Goal: Information Seeking & Learning: Learn about a topic

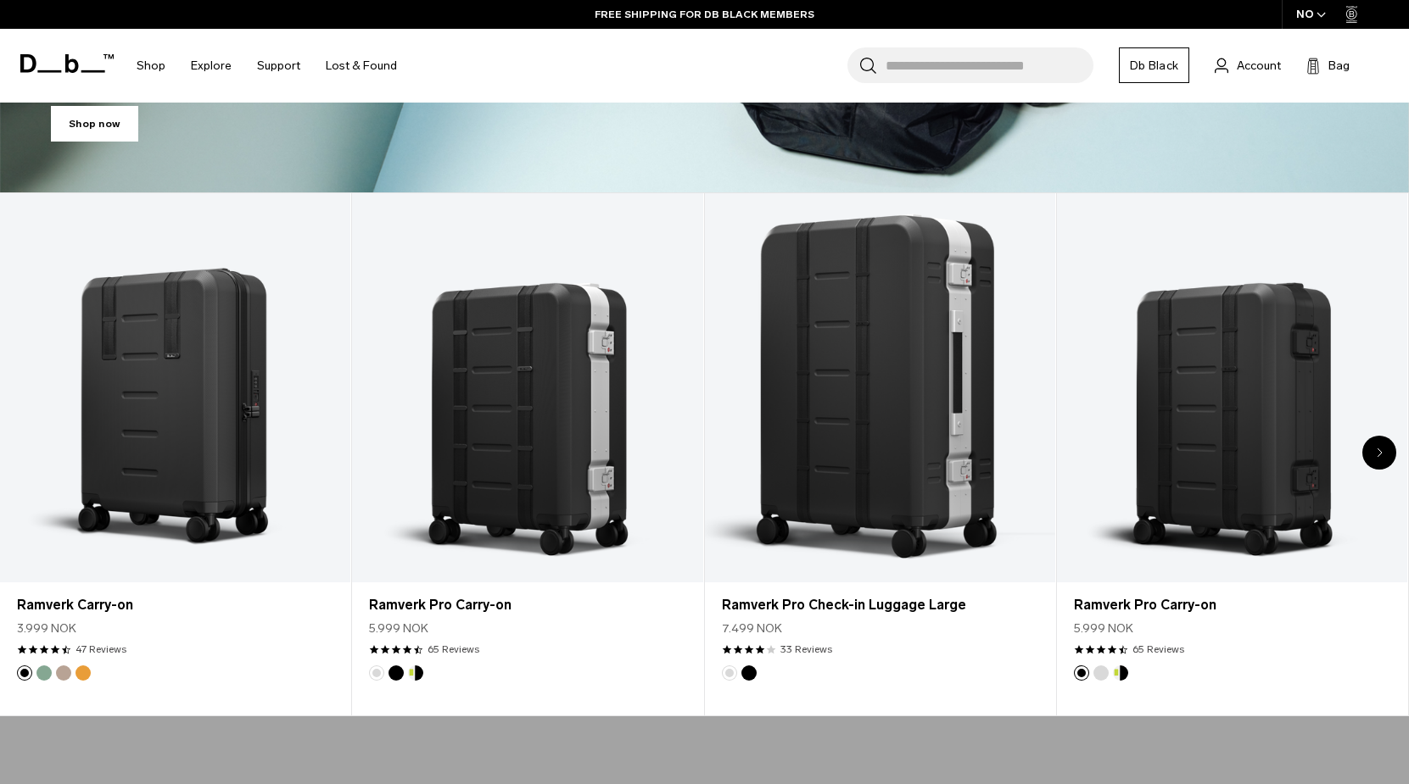
scroll to position [660, 0]
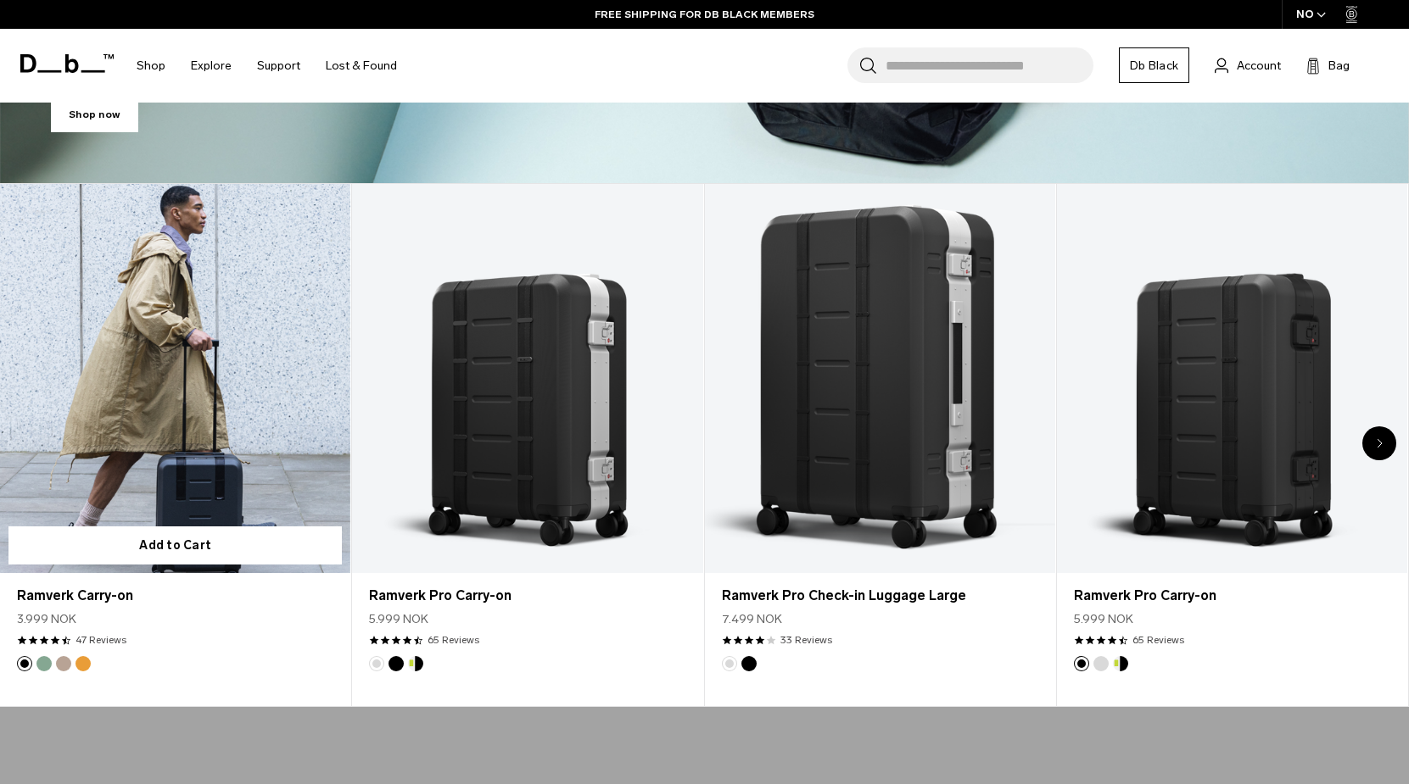
click at [276, 361] on link "Ramverk Carry-on" at bounding box center [175, 378] width 350 height 389
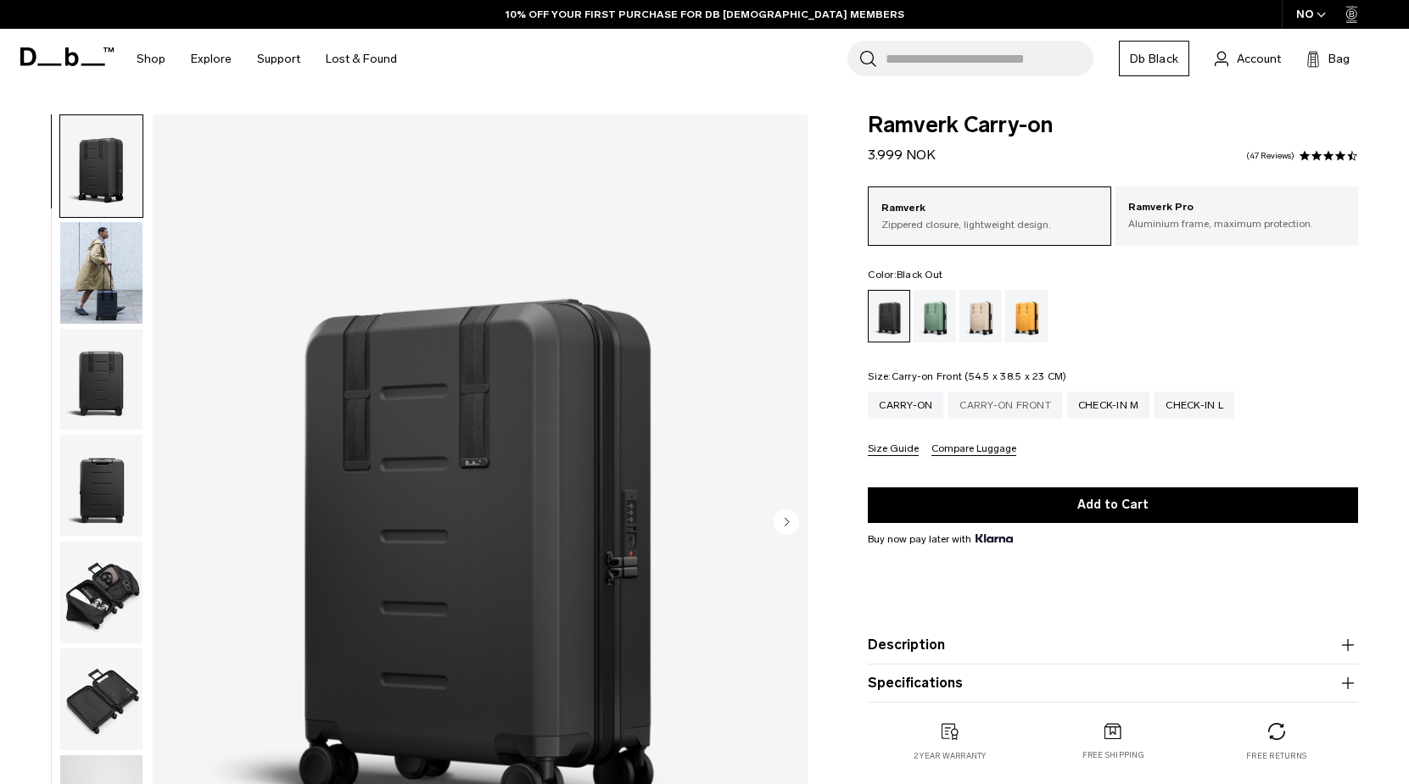
click at [974, 412] on div "Carry-on Front" at bounding box center [1005, 405] width 114 height 27
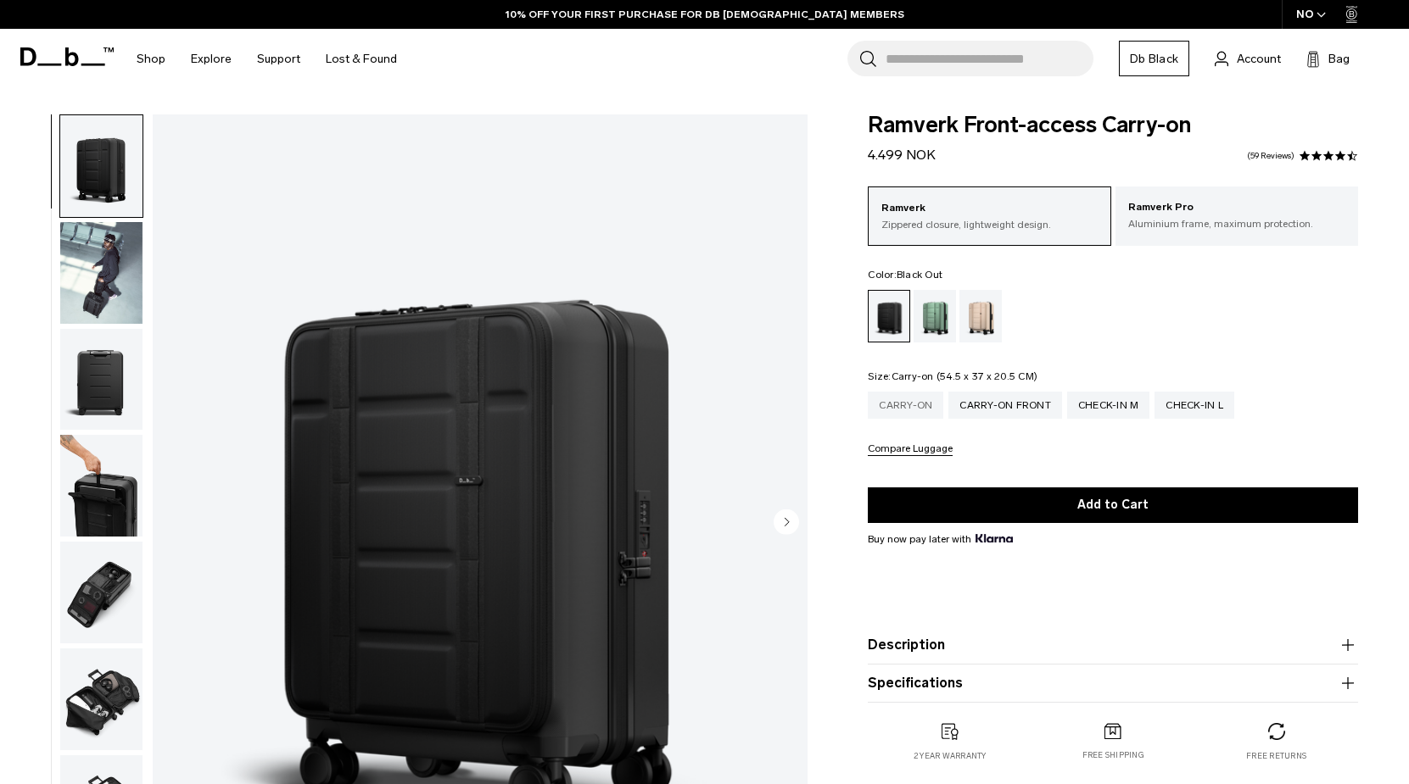
click at [915, 411] on div "Carry-on" at bounding box center [905, 405] width 75 height 27
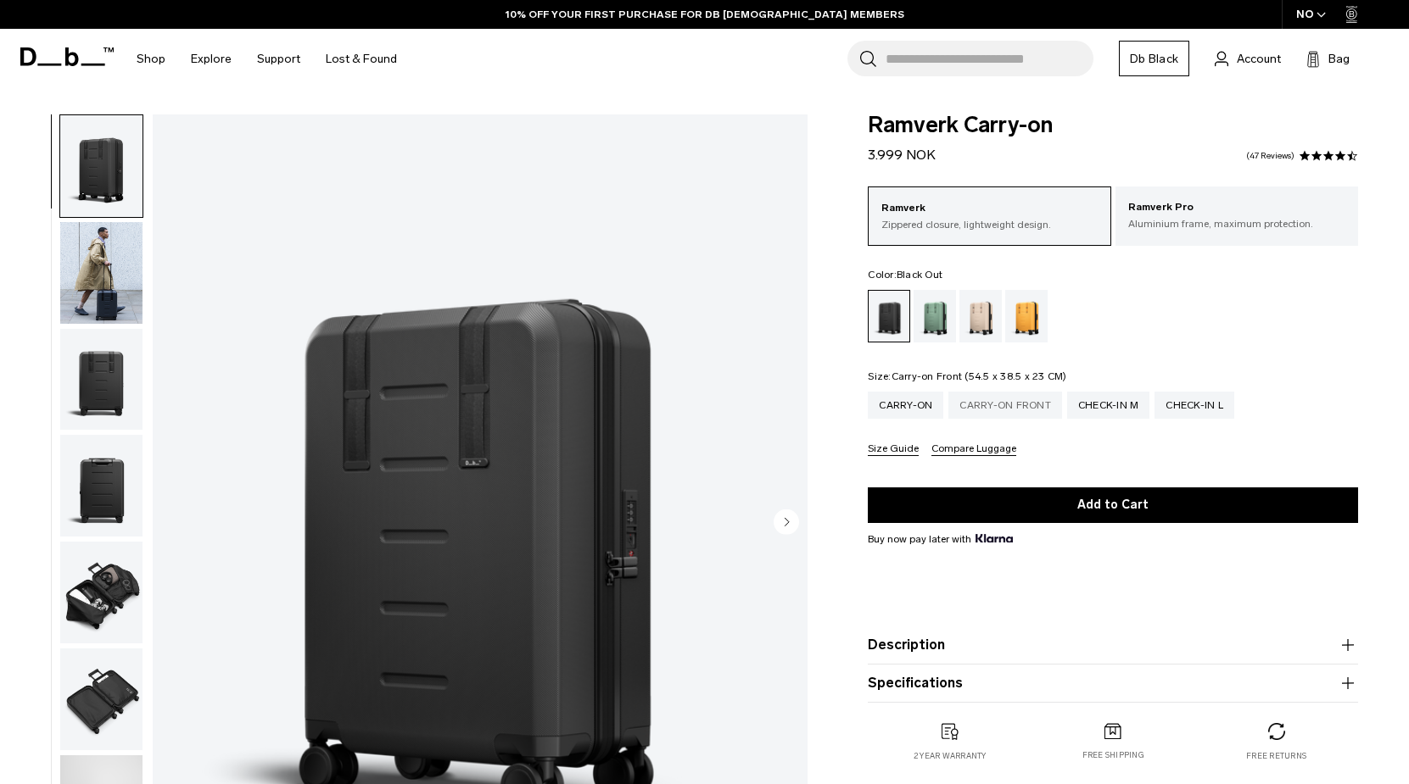
click at [975, 403] on div "Carry-on Front" at bounding box center [1005, 405] width 114 height 27
click at [975, 450] on button "Compare Luggage" at bounding box center [973, 450] width 85 height 13
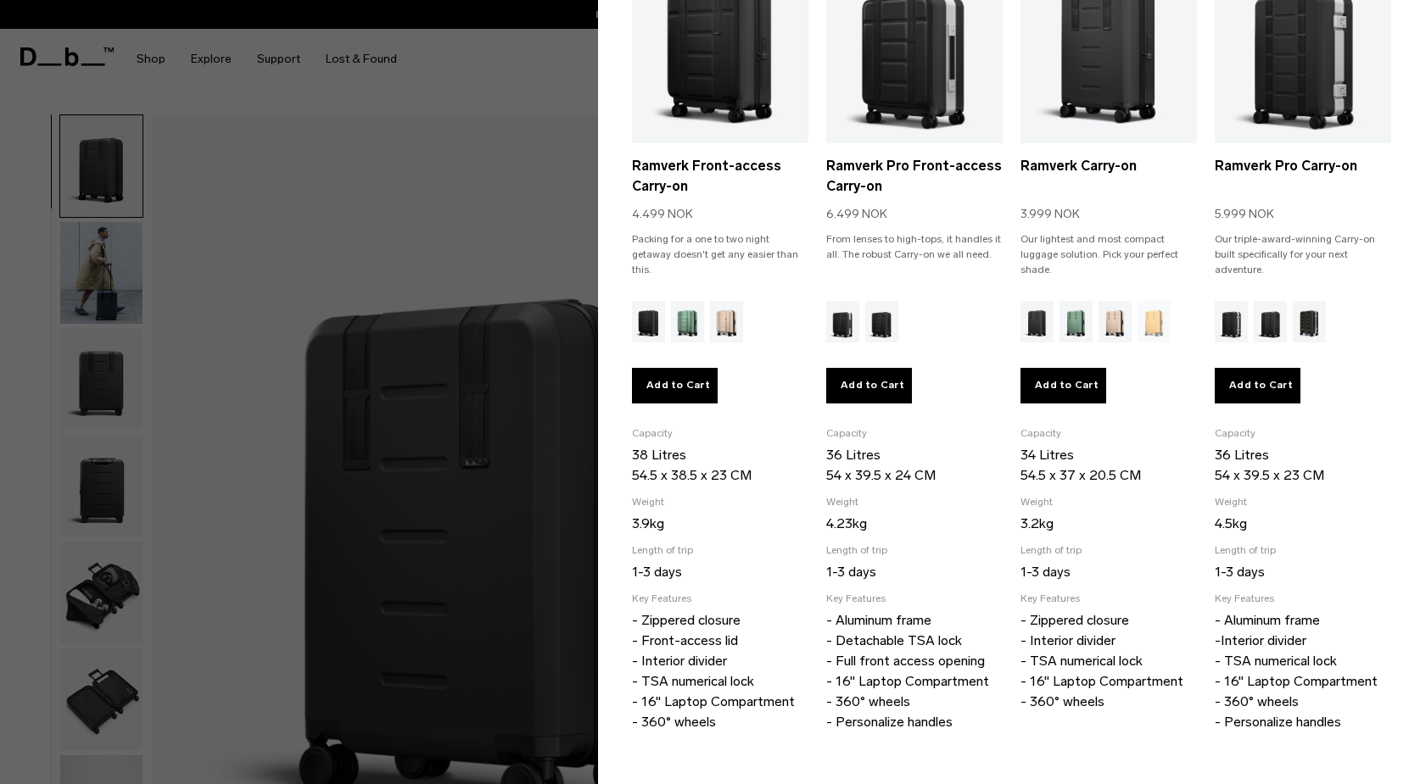
scroll to position [209, 0]
click at [611, 383] on section "Carry-on Check-in Selected Ramverk Front-access Carry-on 4.499 NOK Packing for …" at bounding box center [1003, 332] width 811 height 873
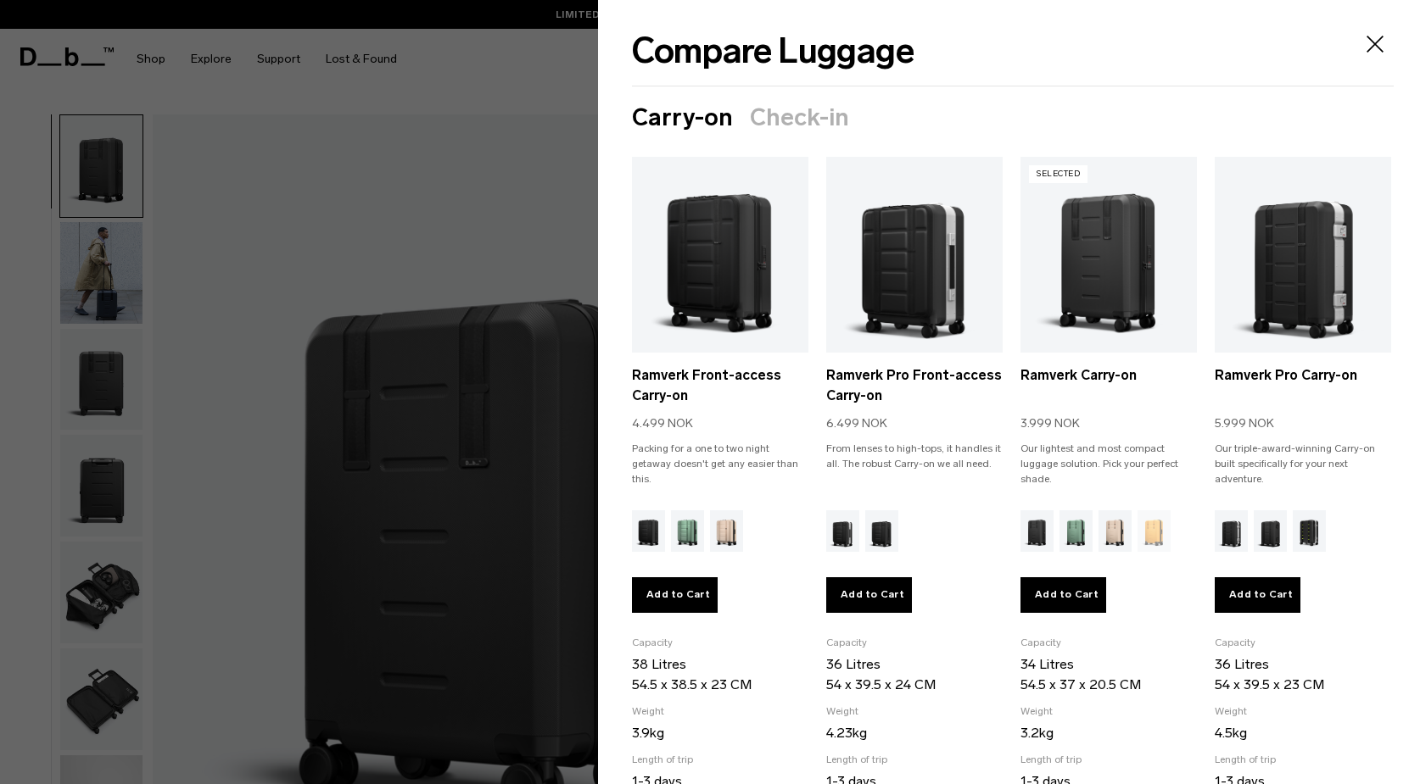
scroll to position [0, 0]
click at [500, 260] on div at bounding box center [704, 392] width 1409 height 784
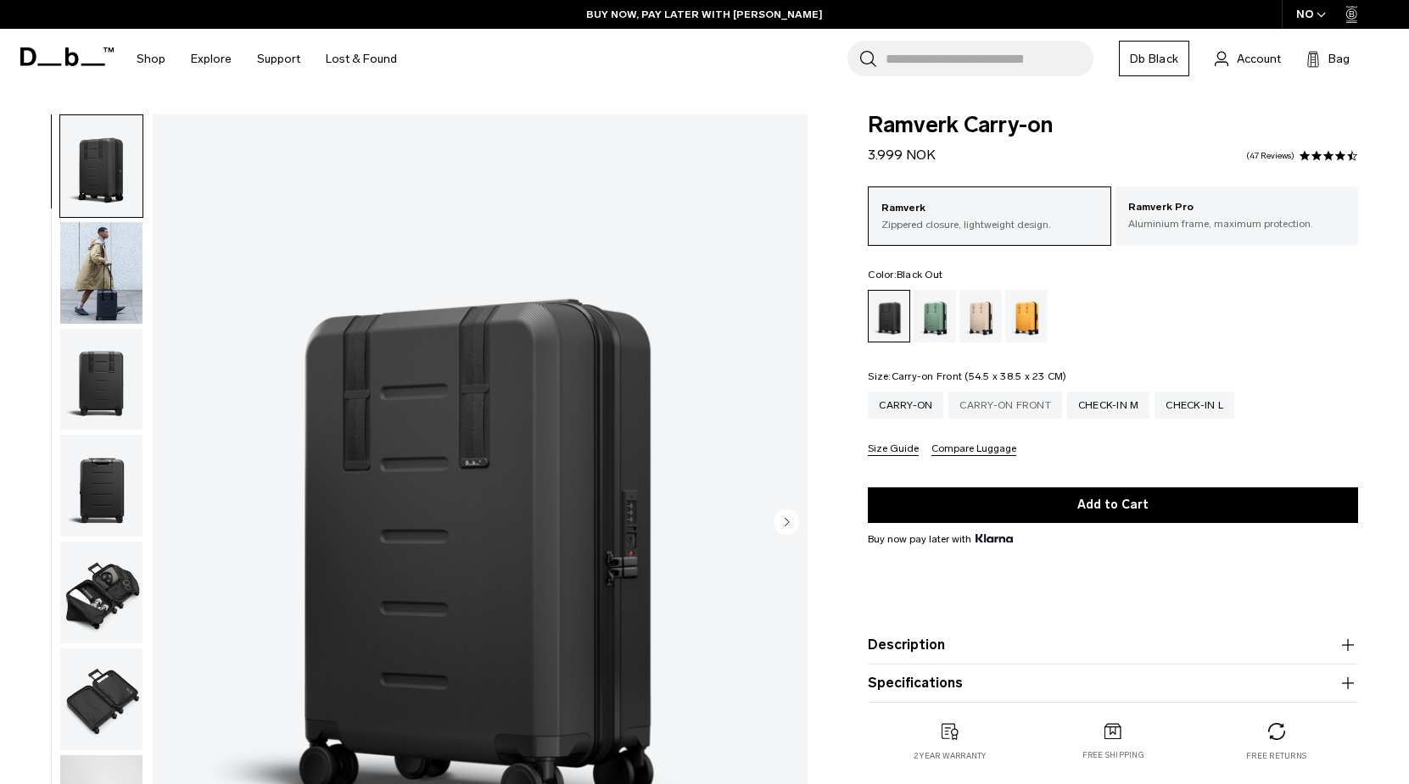
click at [993, 412] on div "Carry-on Front" at bounding box center [1005, 405] width 114 height 27
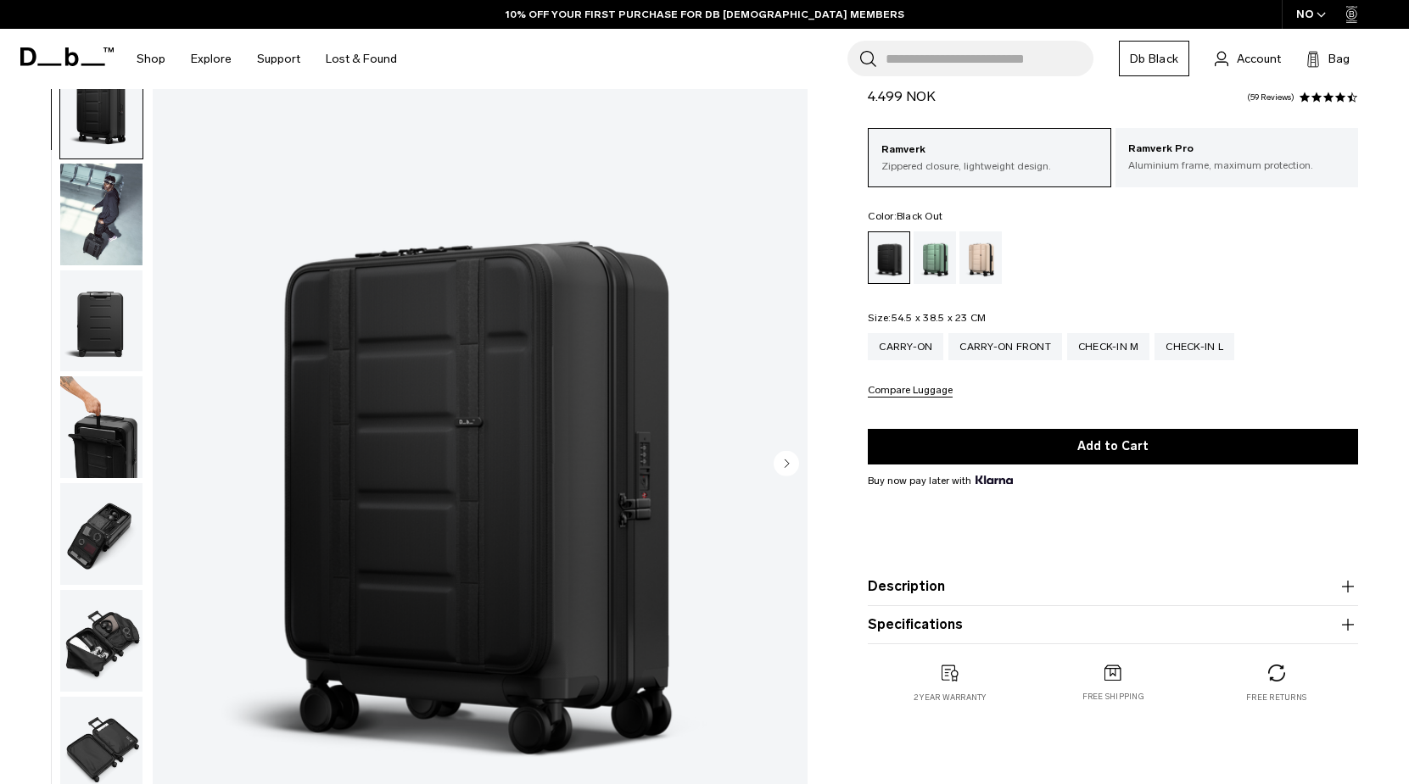
scroll to position [75, 0]
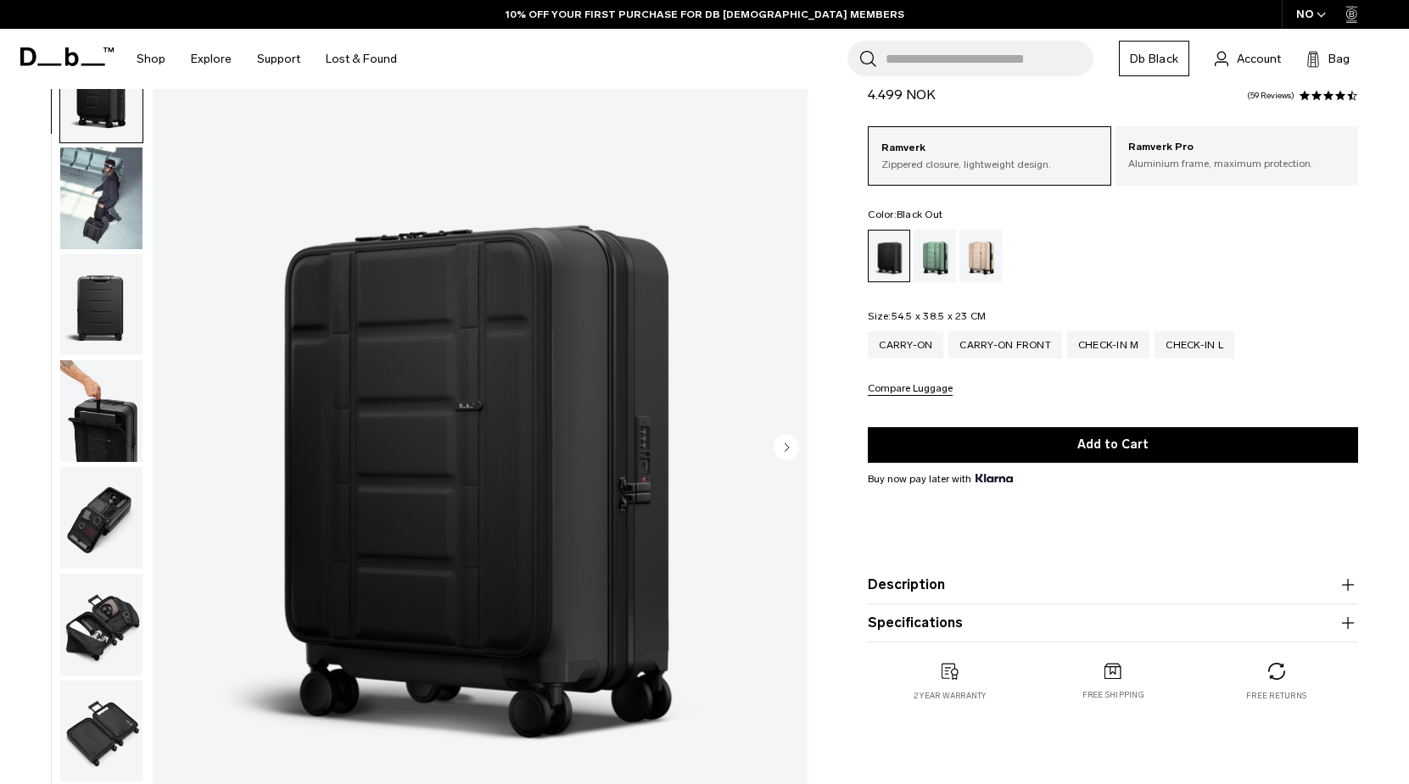
click at [662, 448] on img "1 / 11" at bounding box center [480, 449] width 655 height 818
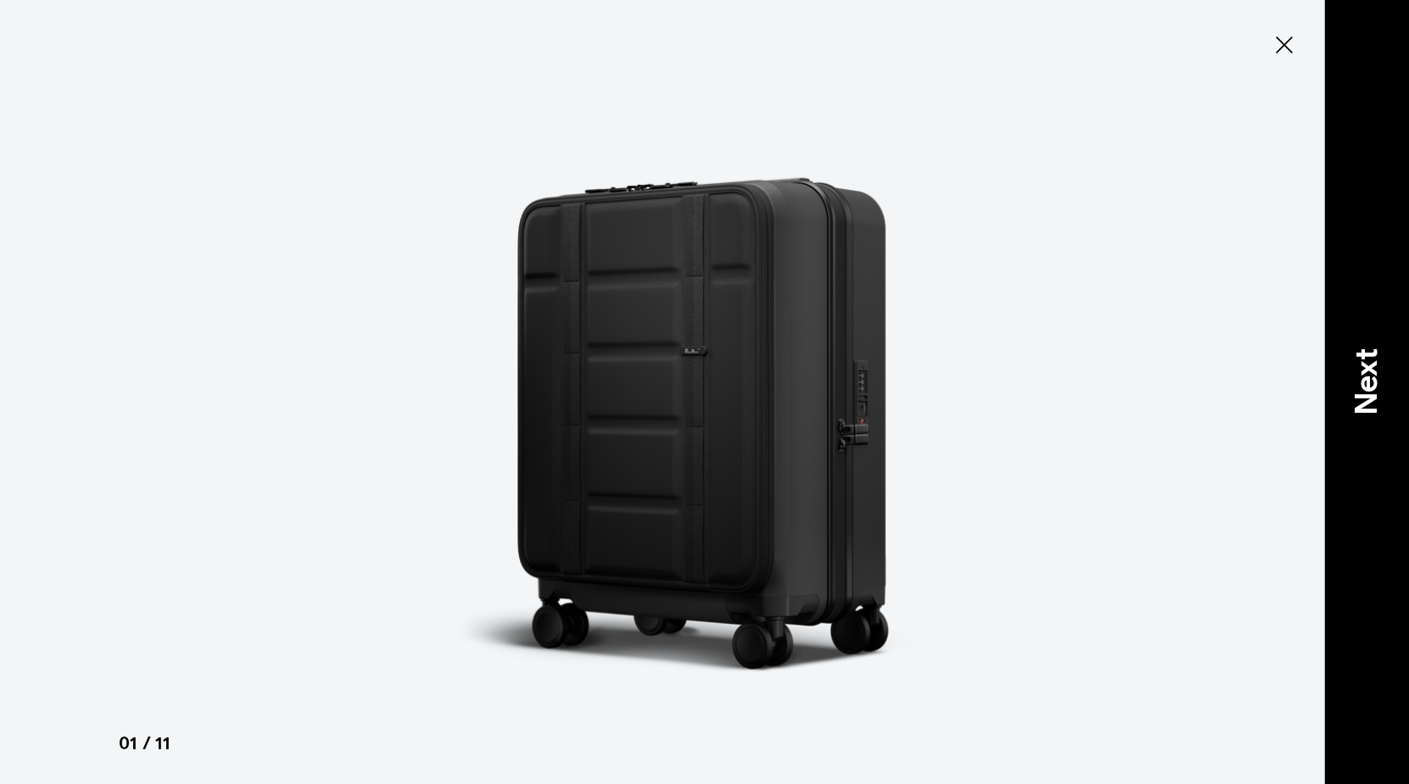
click at [1369, 384] on p "Next" at bounding box center [1366, 382] width 46 height 67
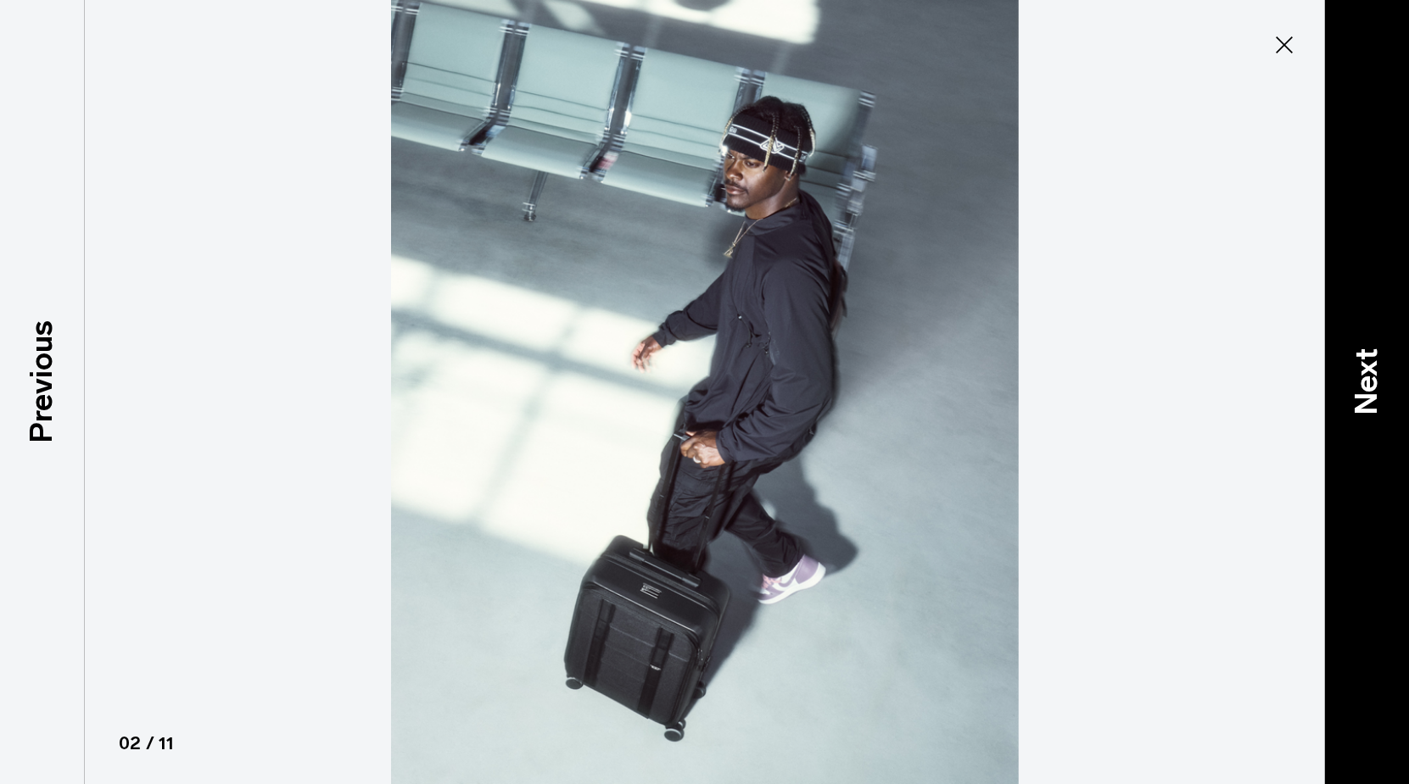
click at [1369, 384] on p "Next" at bounding box center [1366, 382] width 46 height 67
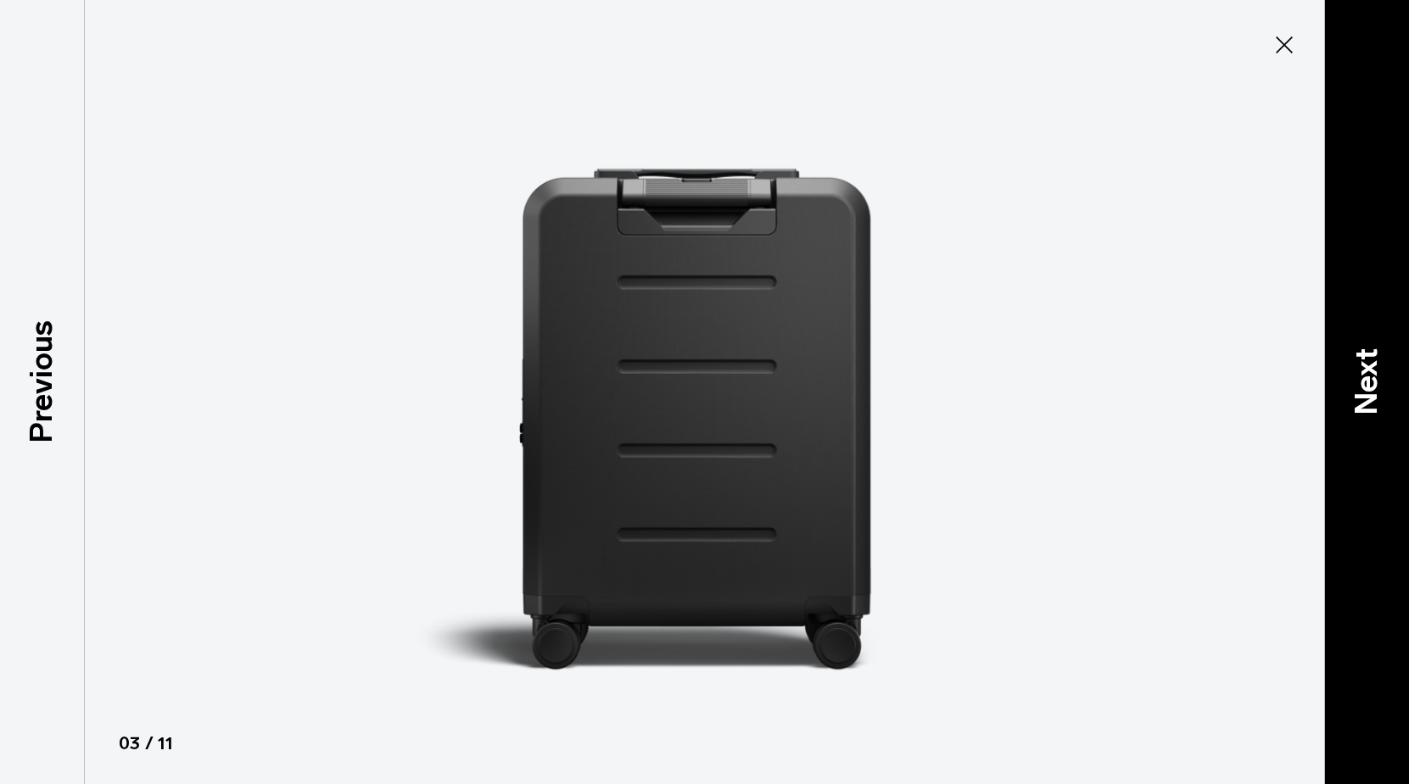
click at [1369, 384] on p "Next" at bounding box center [1366, 382] width 46 height 67
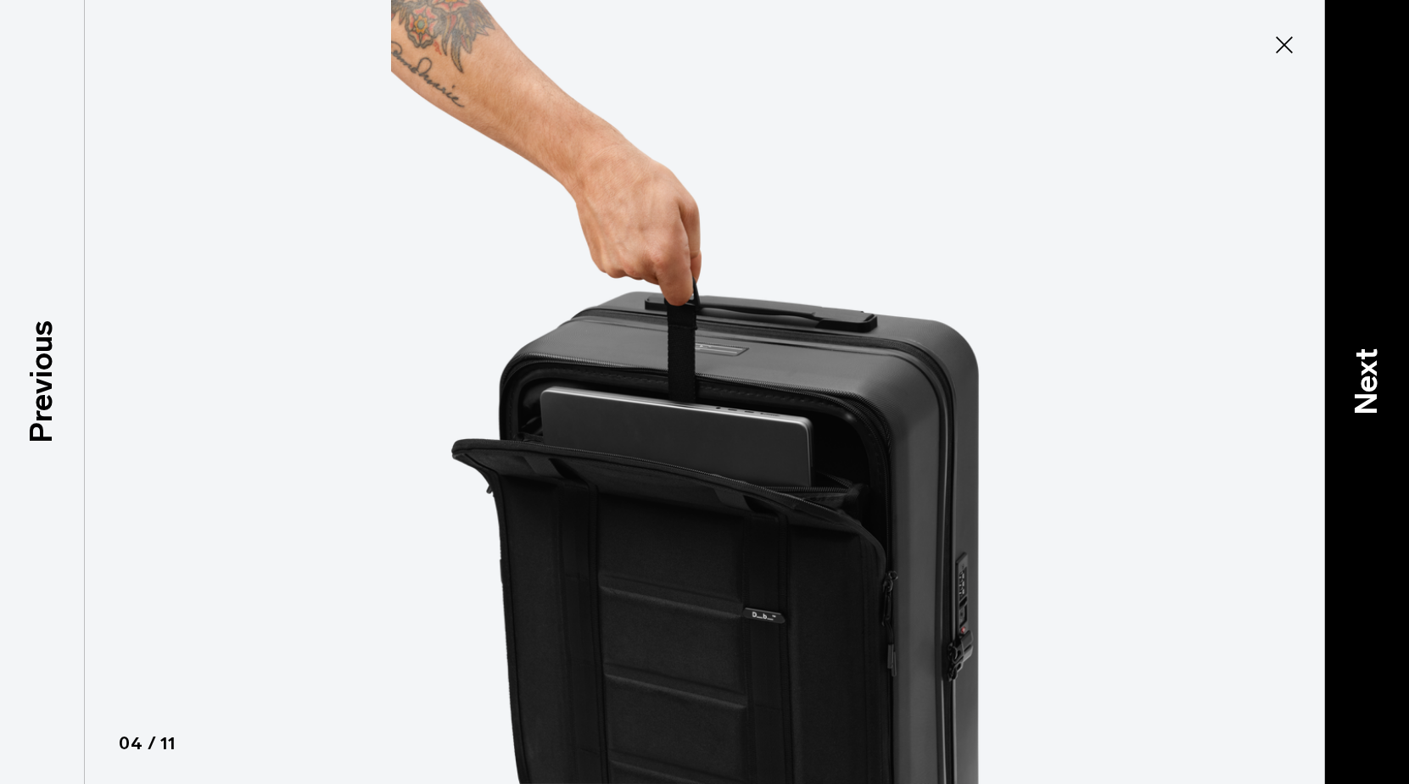
click at [1369, 384] on p "Next" at bounding box center [1366, 382] width 46 height 67
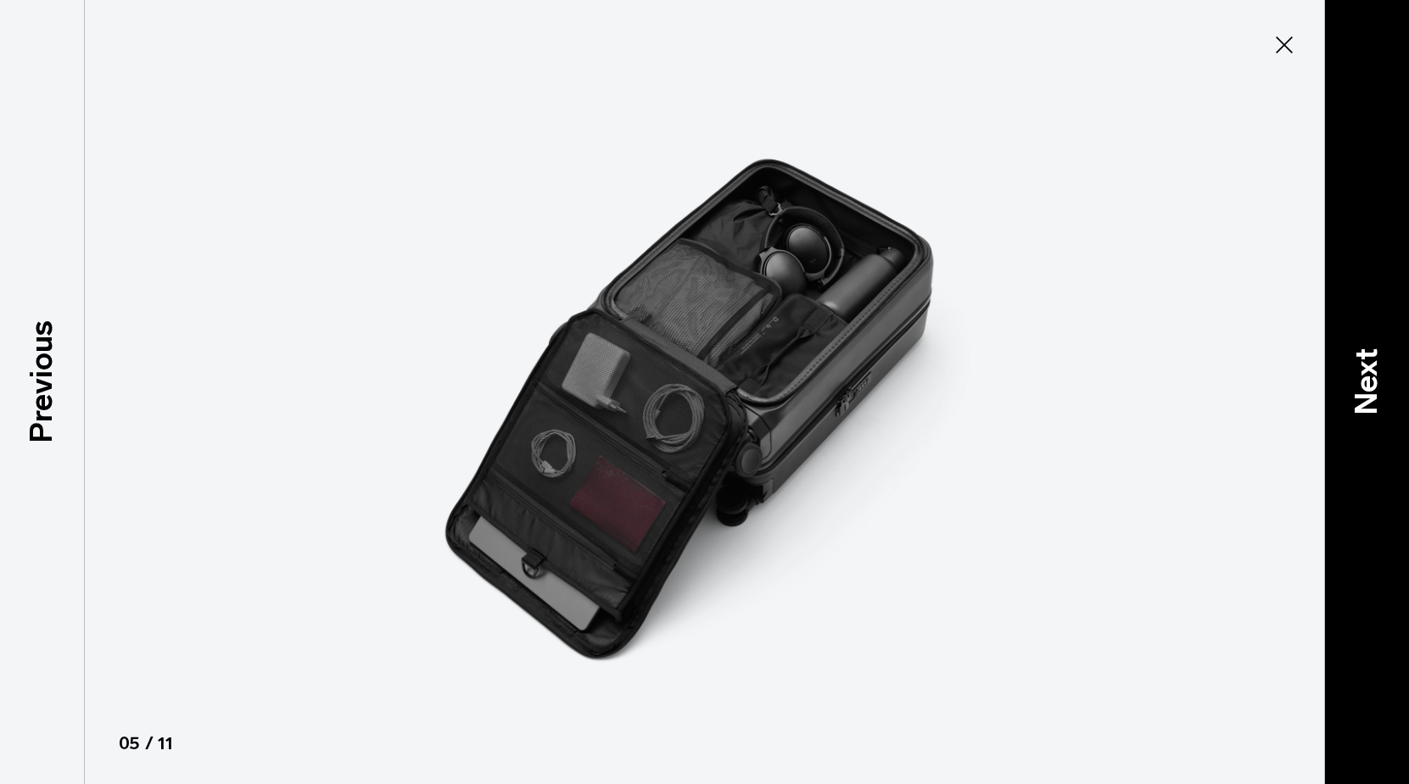
click at [1369, 384] on p "Next" at bounding box center [1366, 382] width 46 height 67
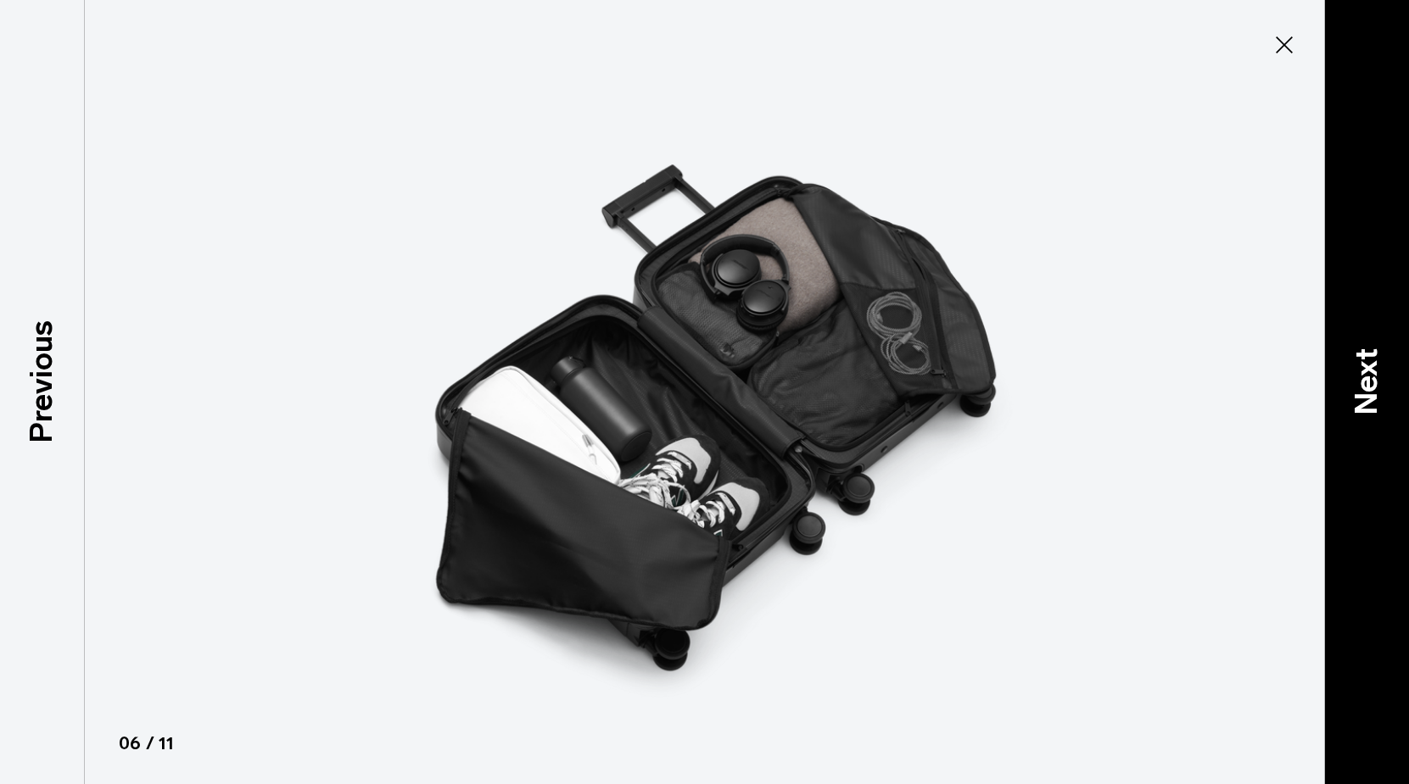
click at [1369, 384] on p "Next" at bounding box center [1366, 382] width 46 height 67
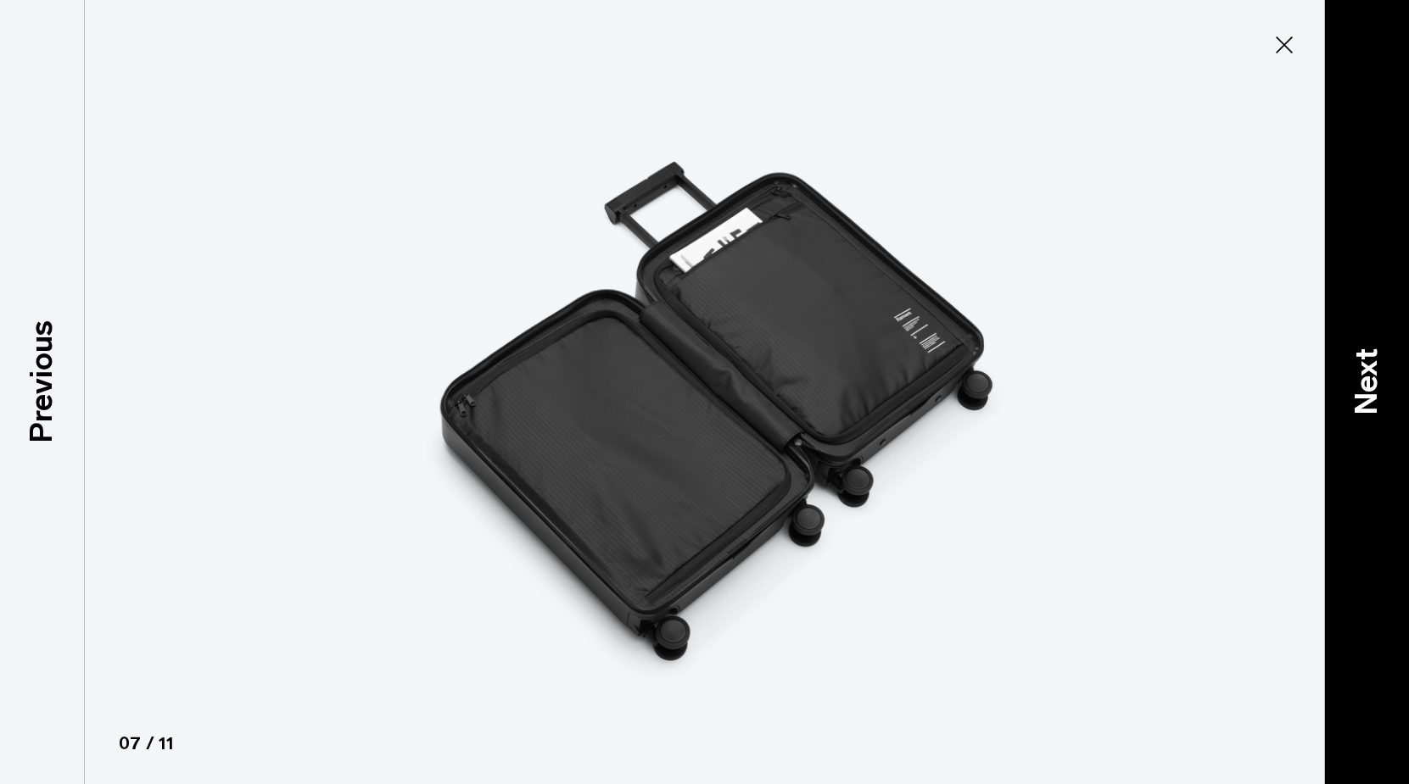
click at [1369, 384] on p "Next" at bounding box center [1366, 382] width 46 height 67
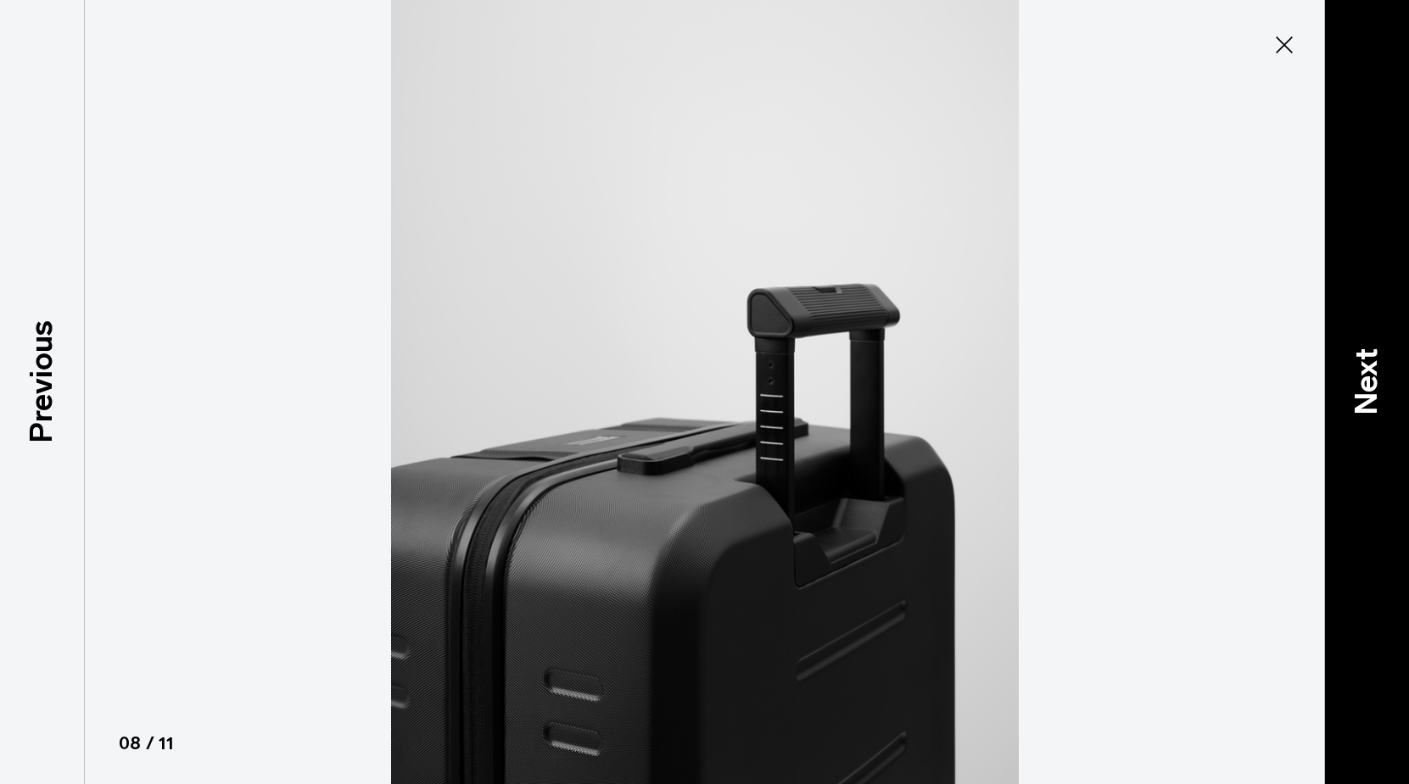
click at [1369, 384] on p "Next" at bounding box center [1366, 382] width 46 height 67
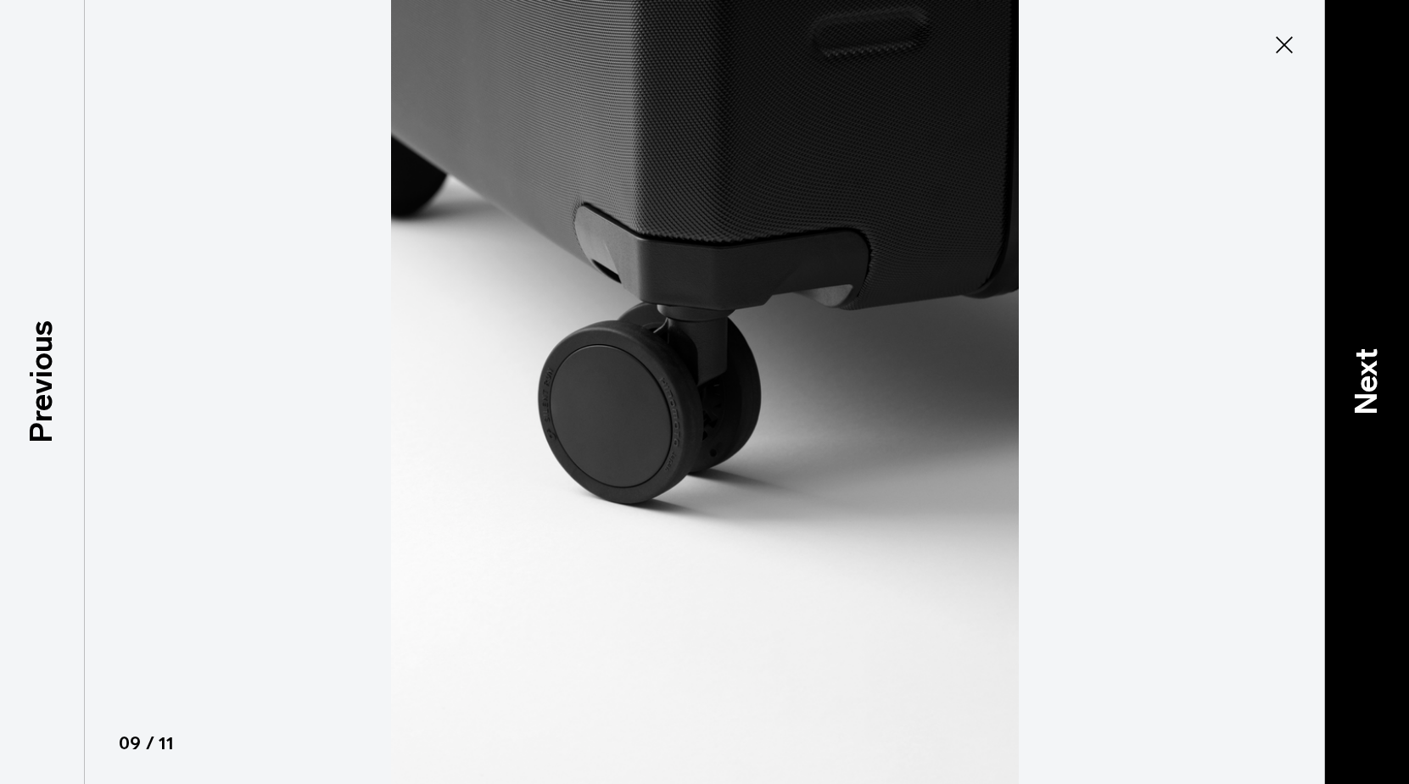
click at [1369, 384] on p "Next" at bounding box center [1366, 382] width 46 height 67
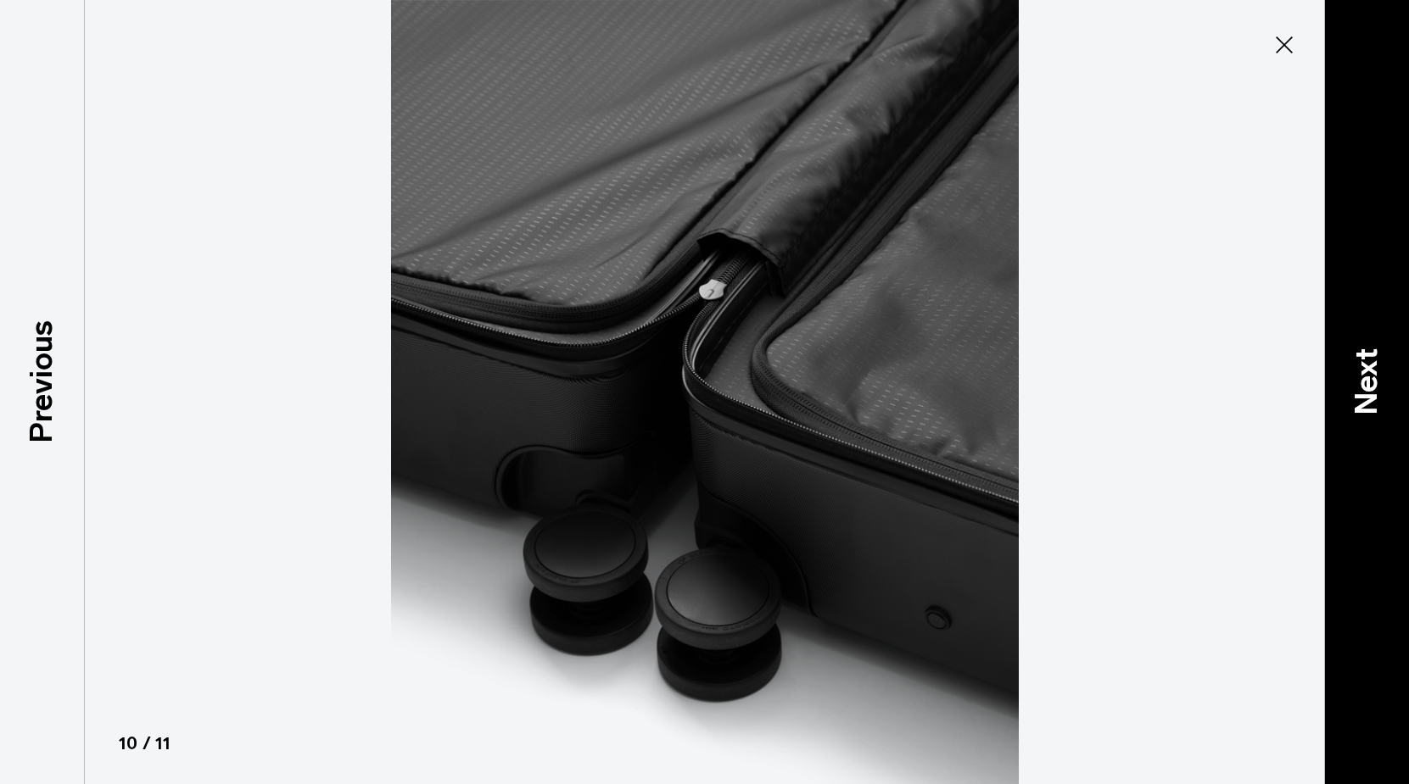
click at [1369, 384] on p "Next" at bounding box center [1366, 382] width 46 height 67
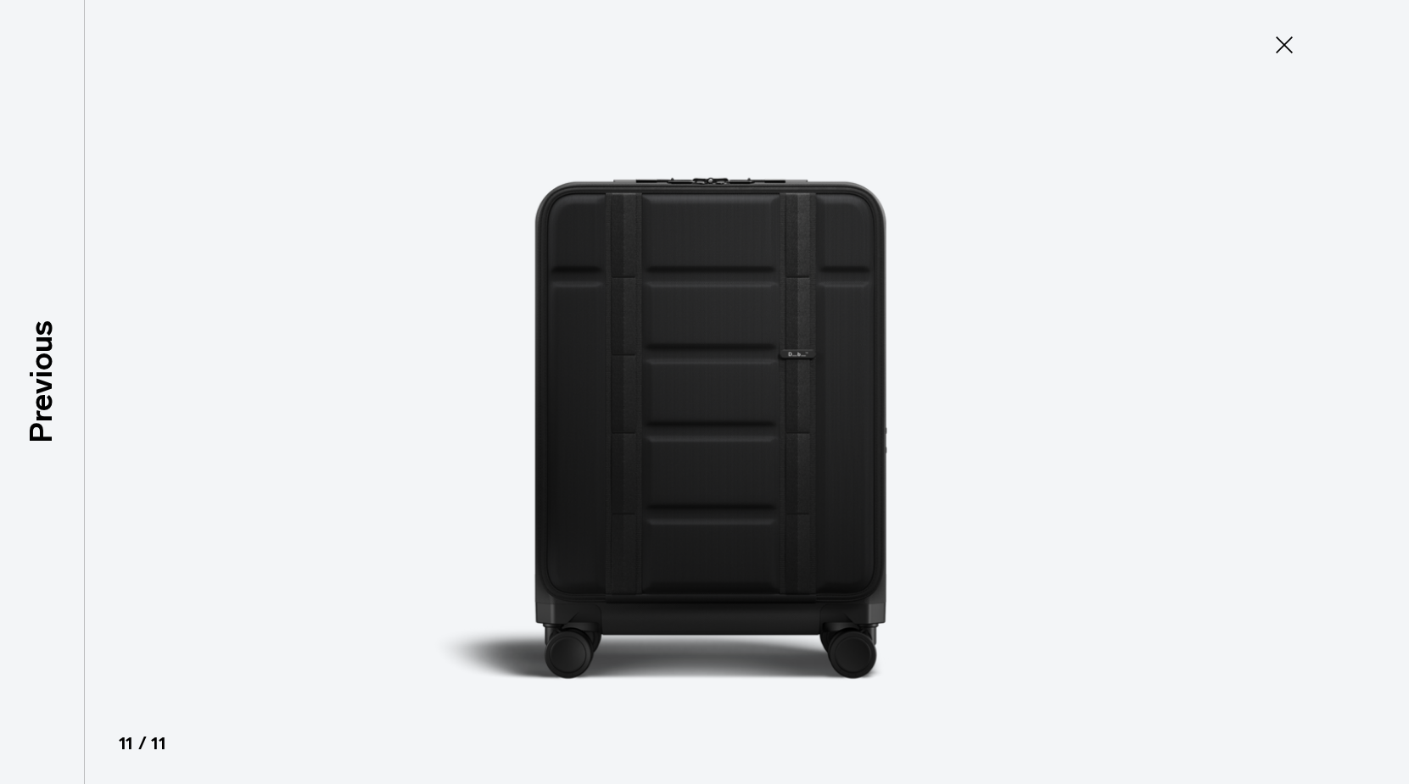
click at [1285, 42] on icon at bounding box center [1283, 44] width 27 height 27
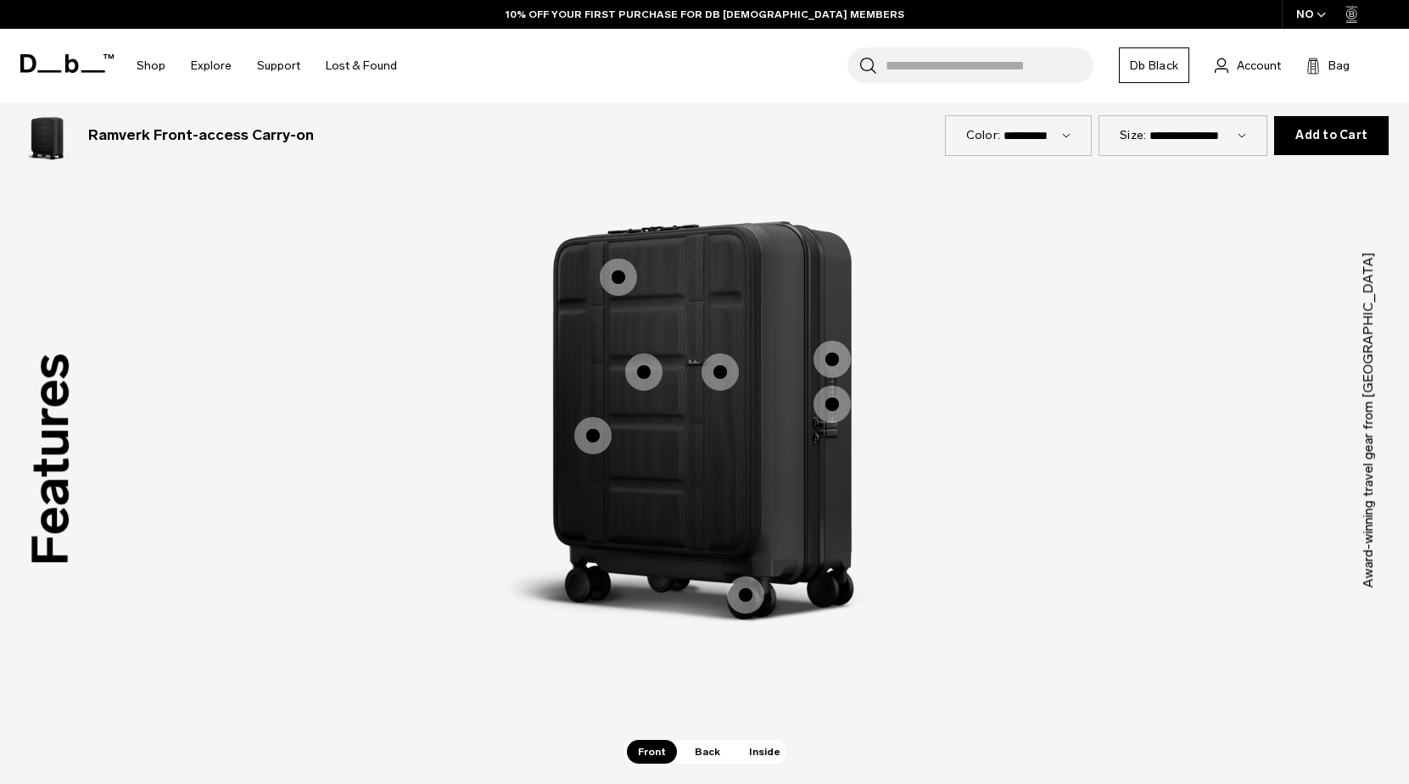
scroll to position [1543, 0]
click at [602, 271] on span "1 / 3" at bounding box center [618, 278] width 37 height 37
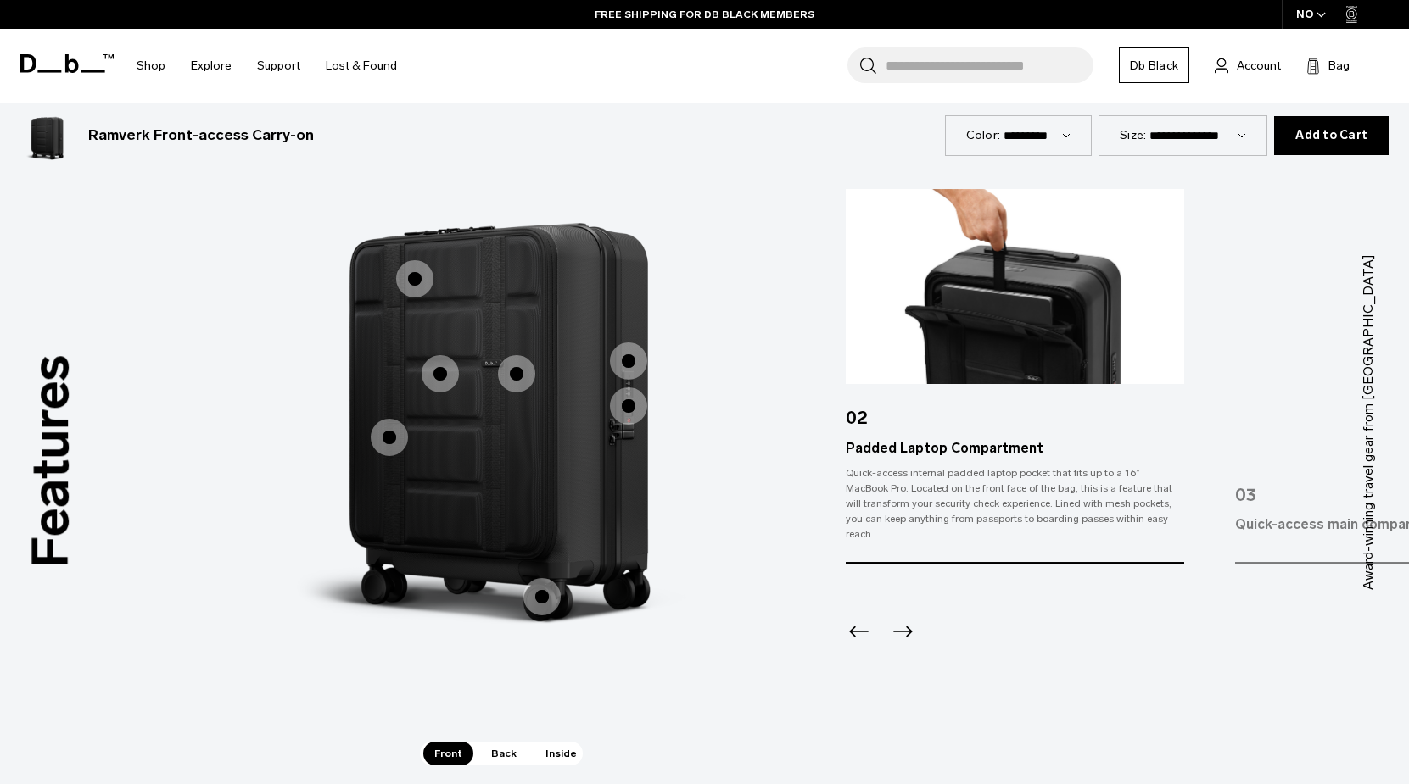
click at [851, 618] on icon "Previous slide" at bounding box center [859, 631] width 27 height 27
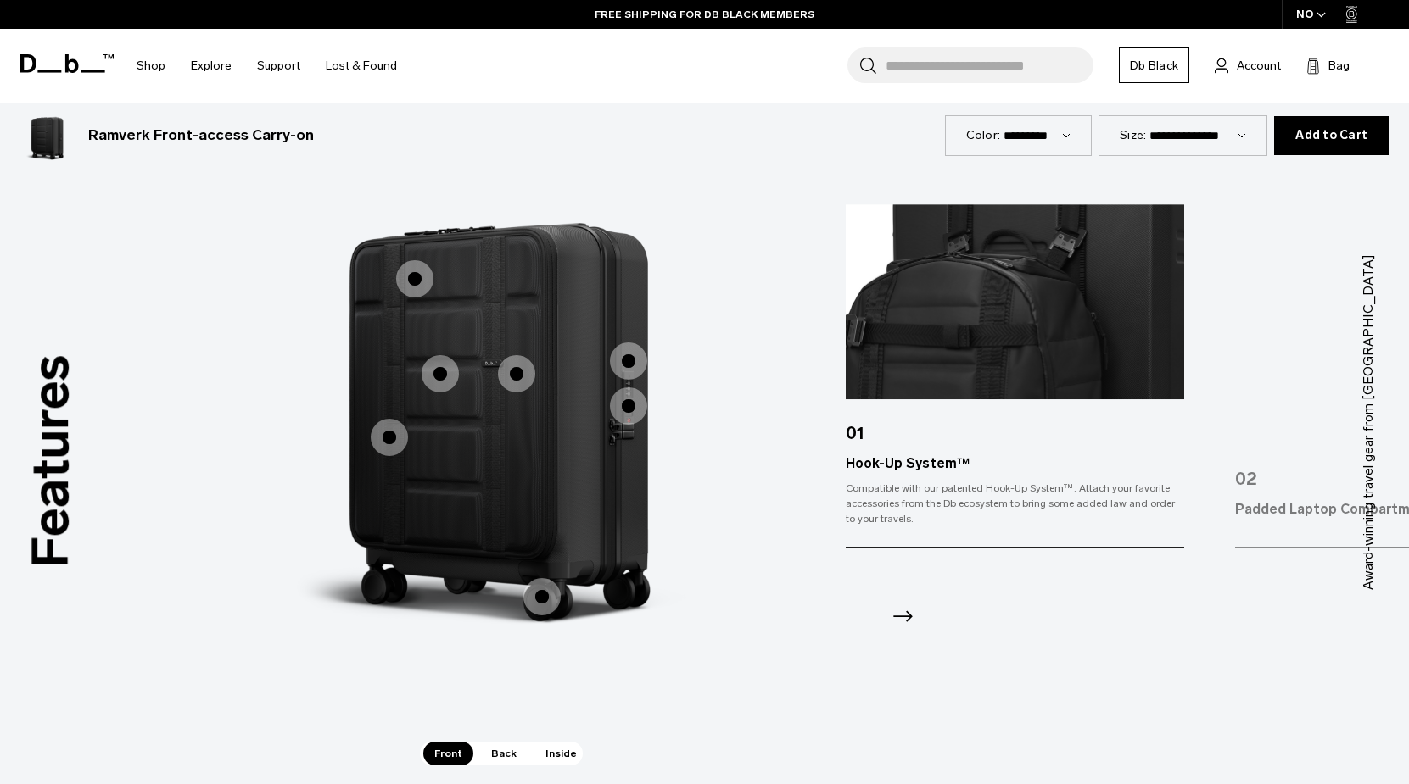
click at [905, 617] on icon "Next slide" at bounding box center [902, 616] width 27 height 27
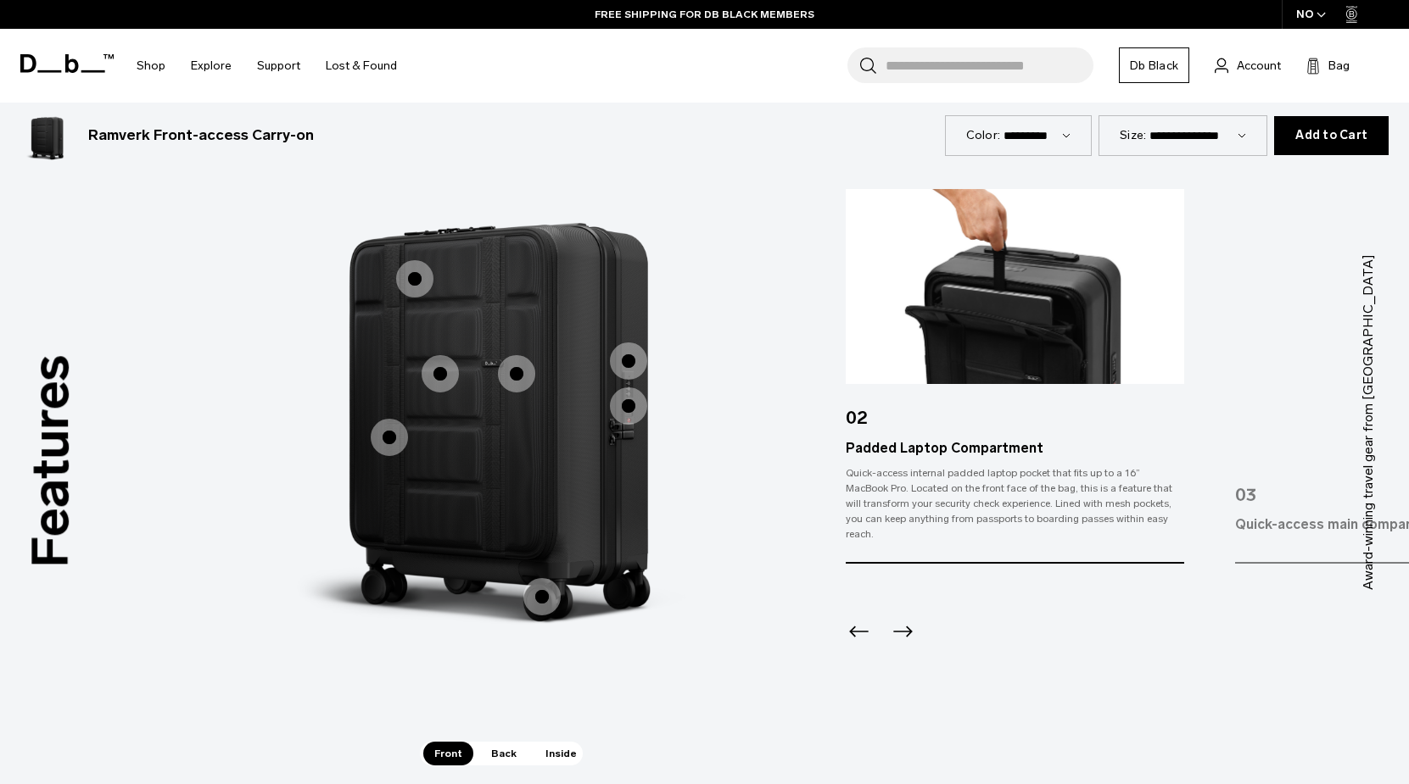
click at [906, 620] on icon "Next slide" at bounding box center [902, 631] width 27 height 27
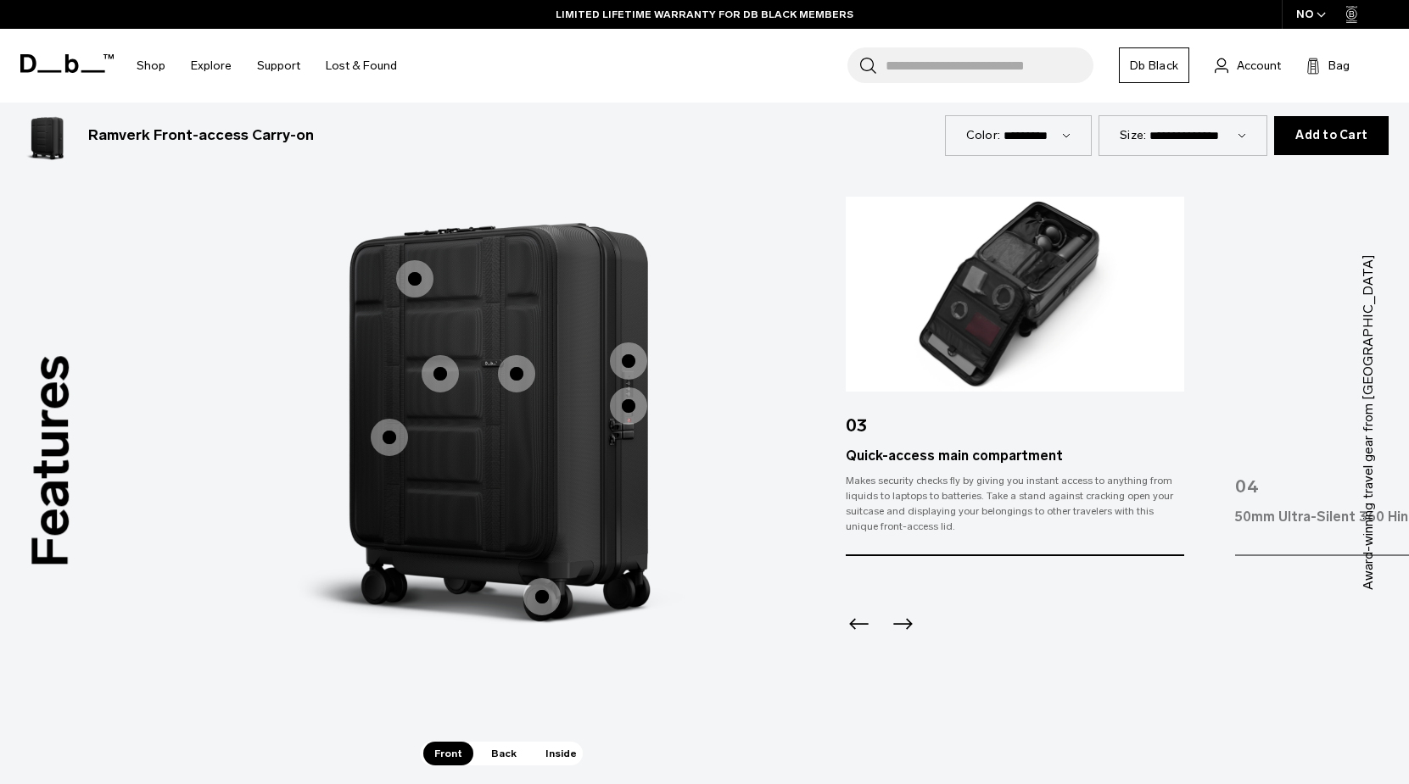
click at [906, 620] on icon "Next slide" at bounding box center [902, 624] width 27 height 27
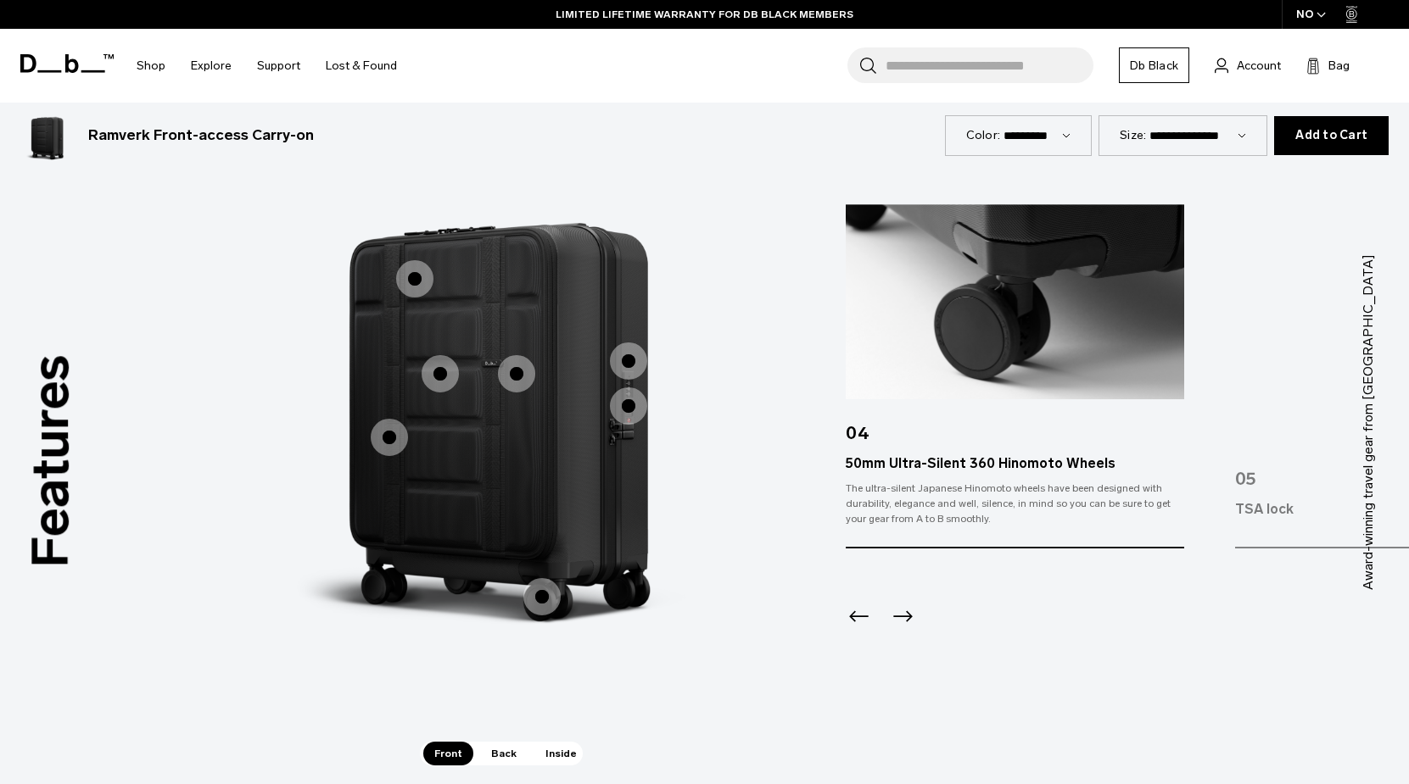
click at [906, 620] on icon "Next slide" at bounding box center [902, 616] width 27 height 27
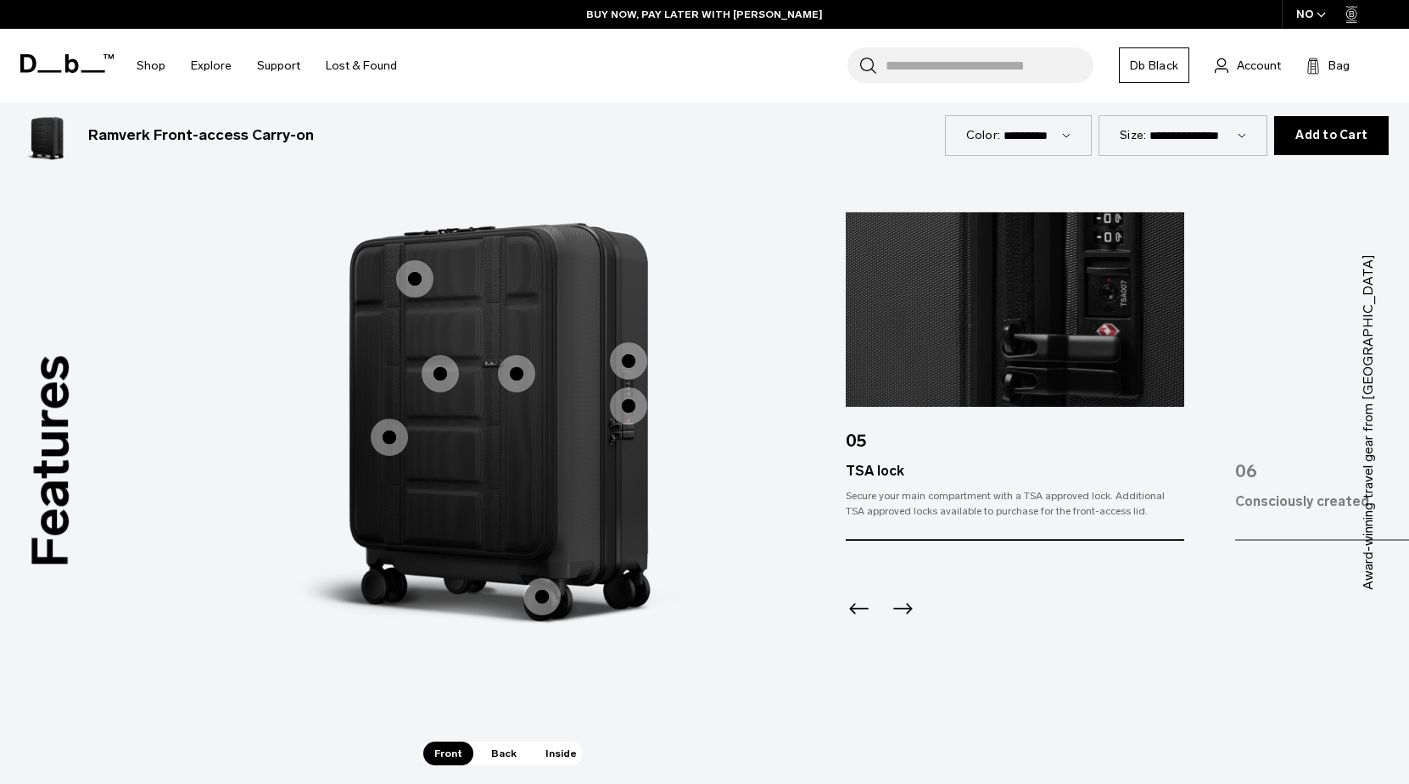
click at [906, 620] on icon "Next slide" at bounding box center [902, 608] width 27 height 27
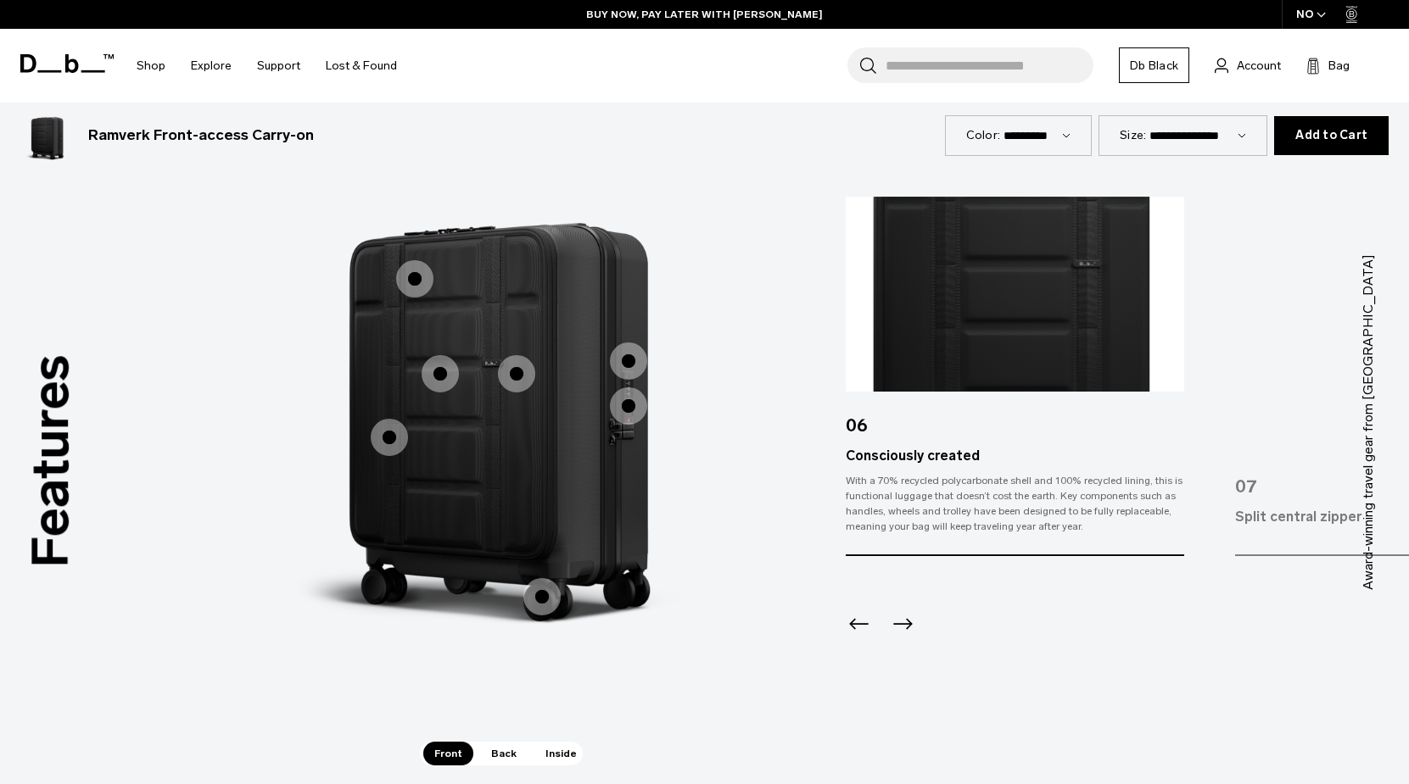
click at [907, 620] on icon "Next slide" at bounding box center [903, 623] width 20 height 11
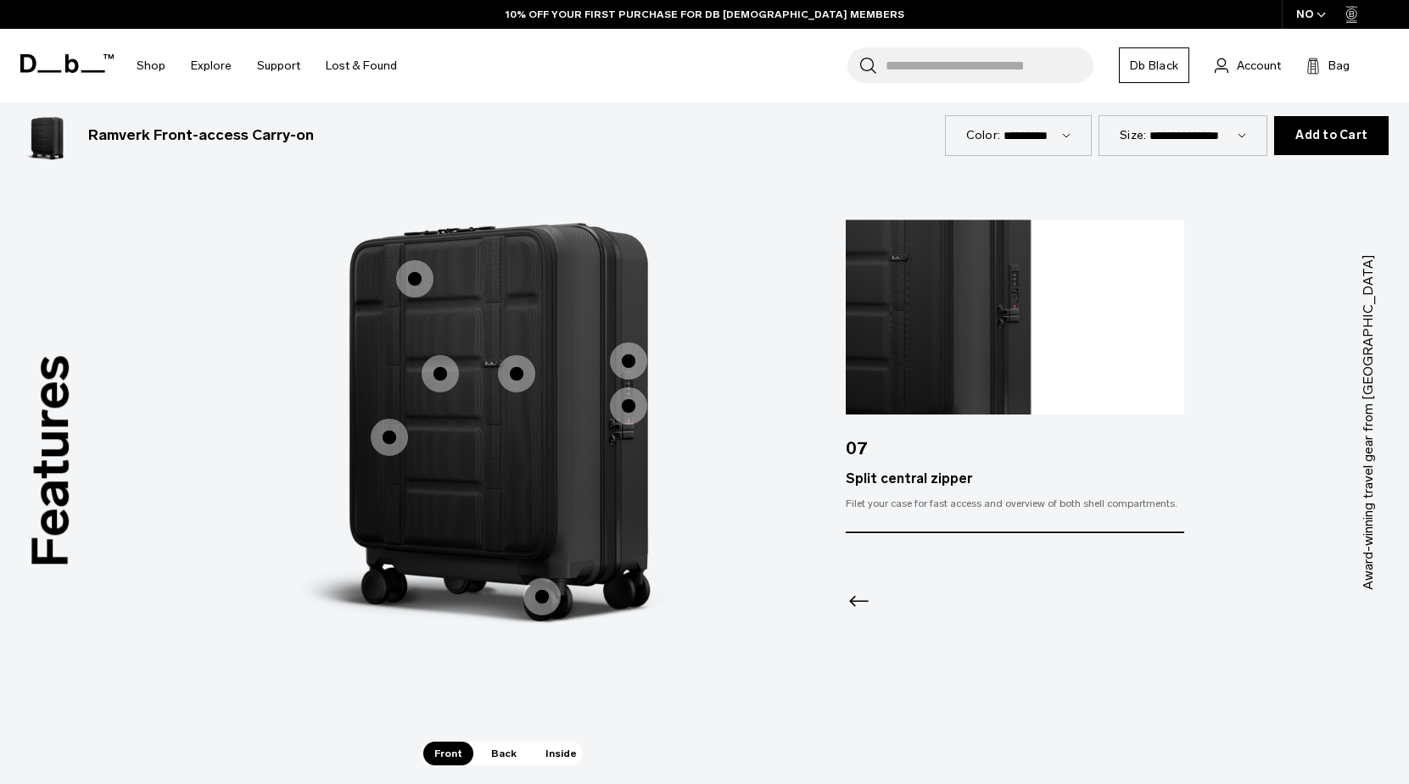
click at [489, 755] on span "Back" at bounding box center [503, 754] width 47 height 24
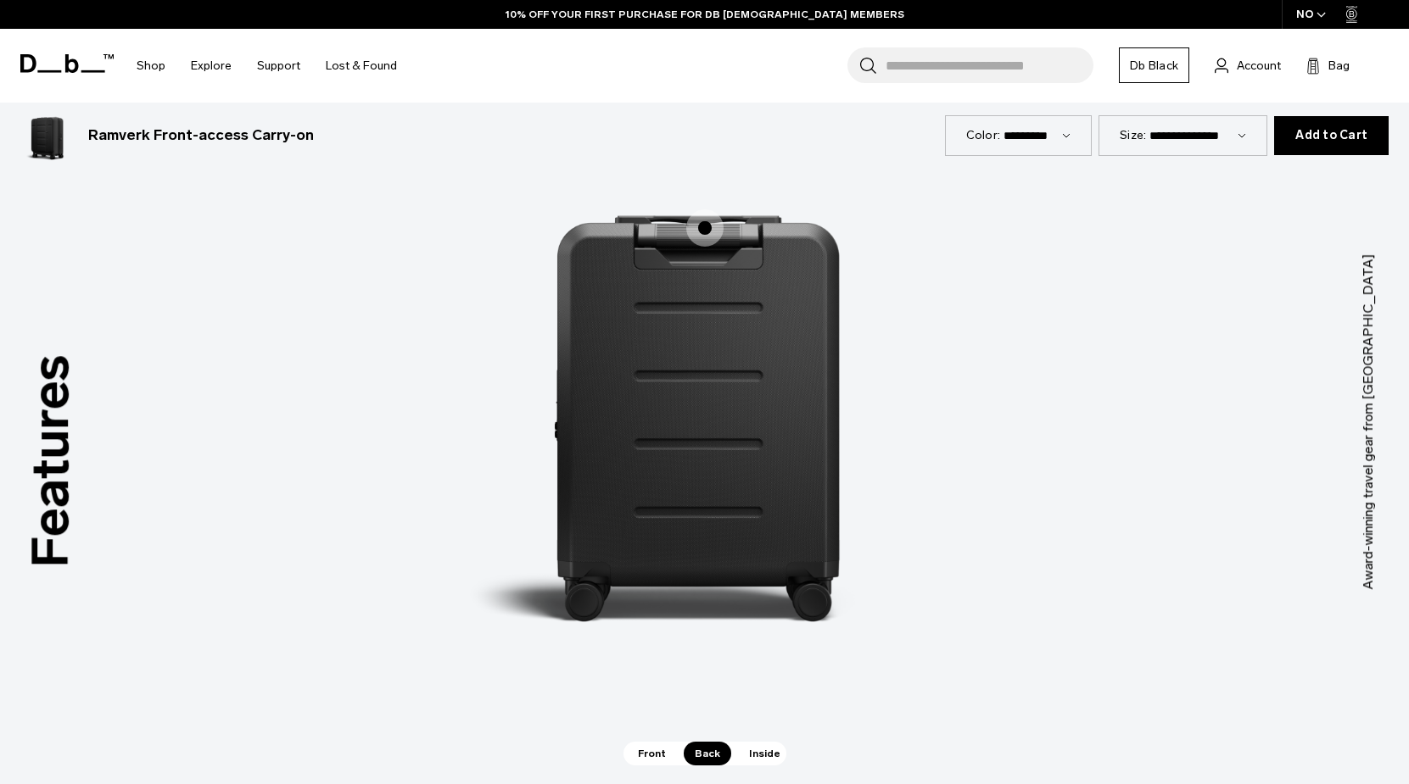
click at [696, 221] on span "2 / 3" at bounding box center [704, 227] width 37 height 37
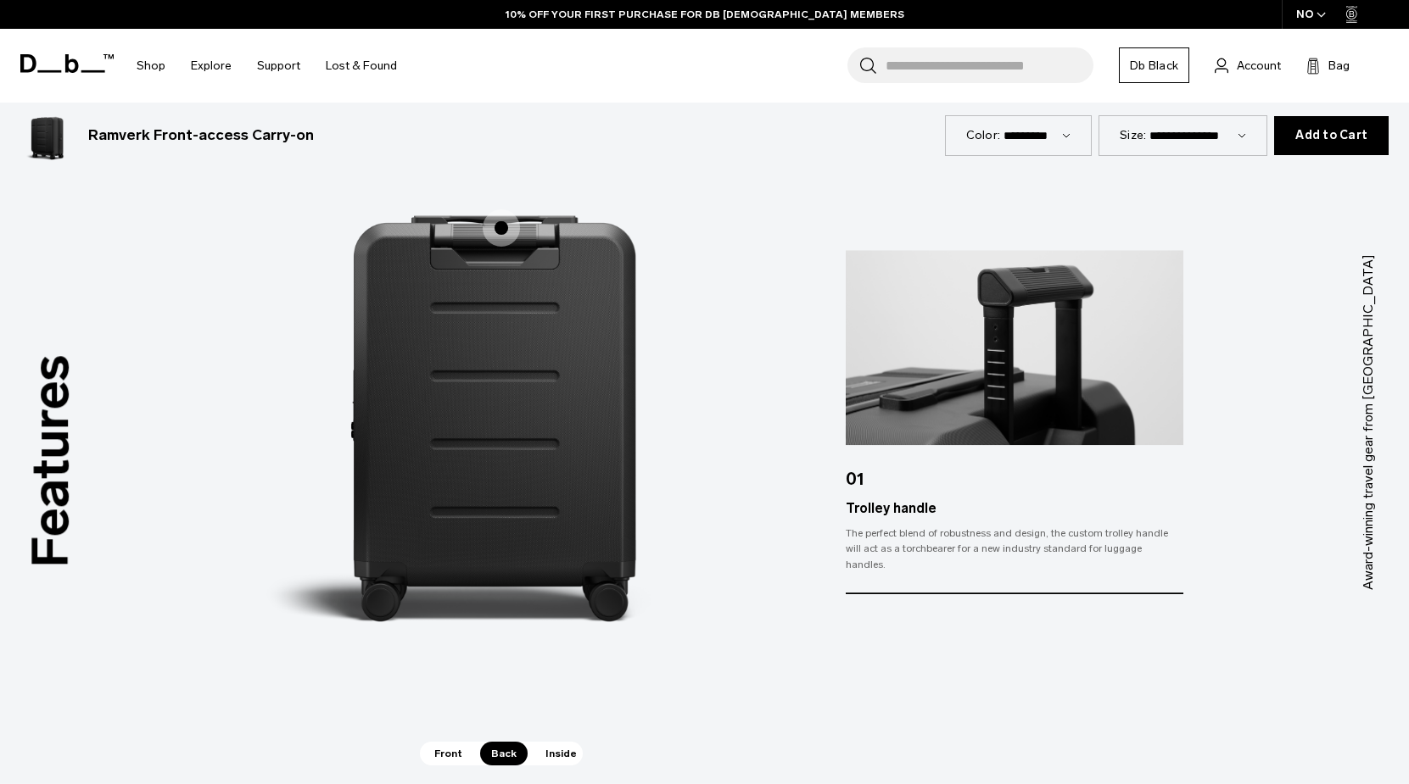
click at [552, 749] on span "Inside" at bounding box center [560, 754] width 53 height 24
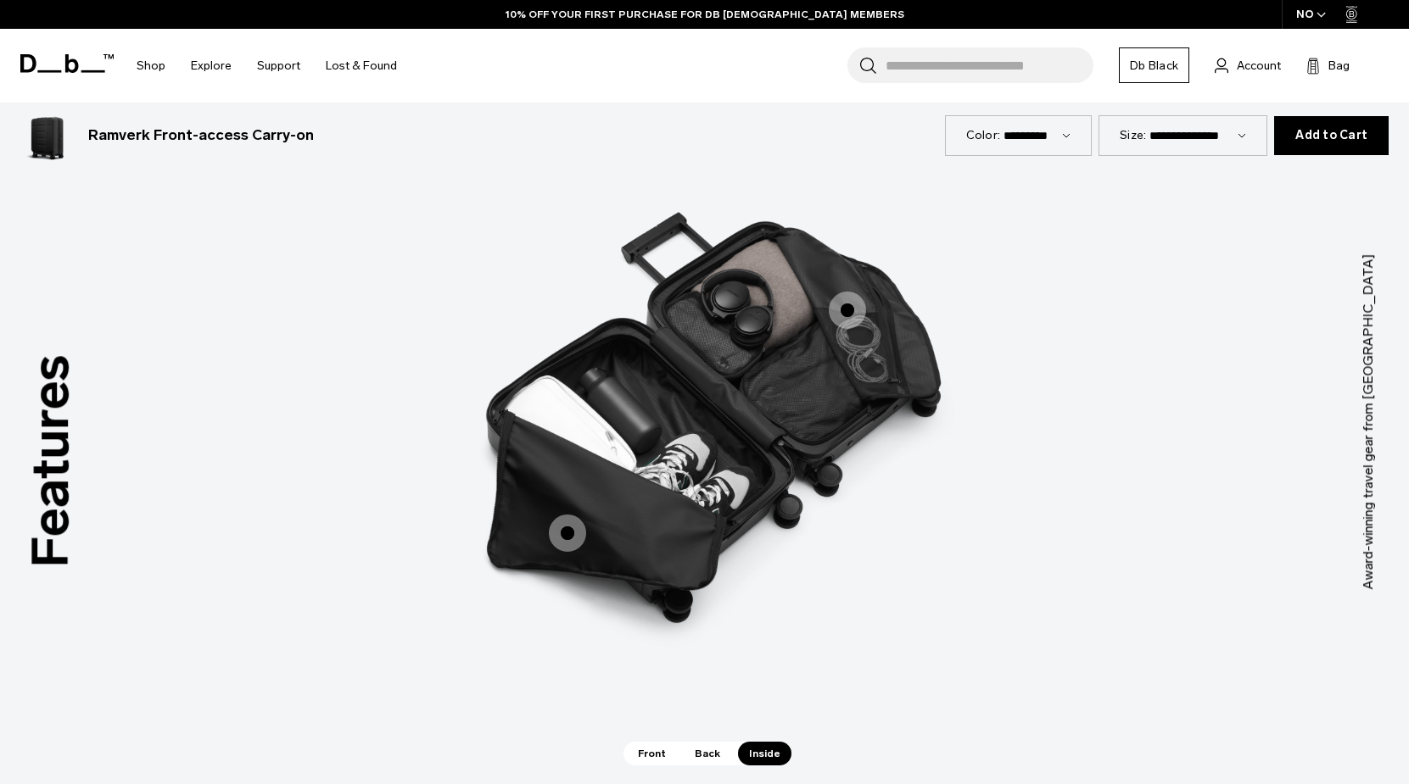
click at [561, 541] on span "3 / 3" at bounding box center [567, 533] width 37 height 37
click at [566, 532] on span "3 / 3" at bounding box center [567, 533] width 37 height 37
click at [850, 304] on span "3 / 3" at bounding box center [847, 310] width 37 height 37
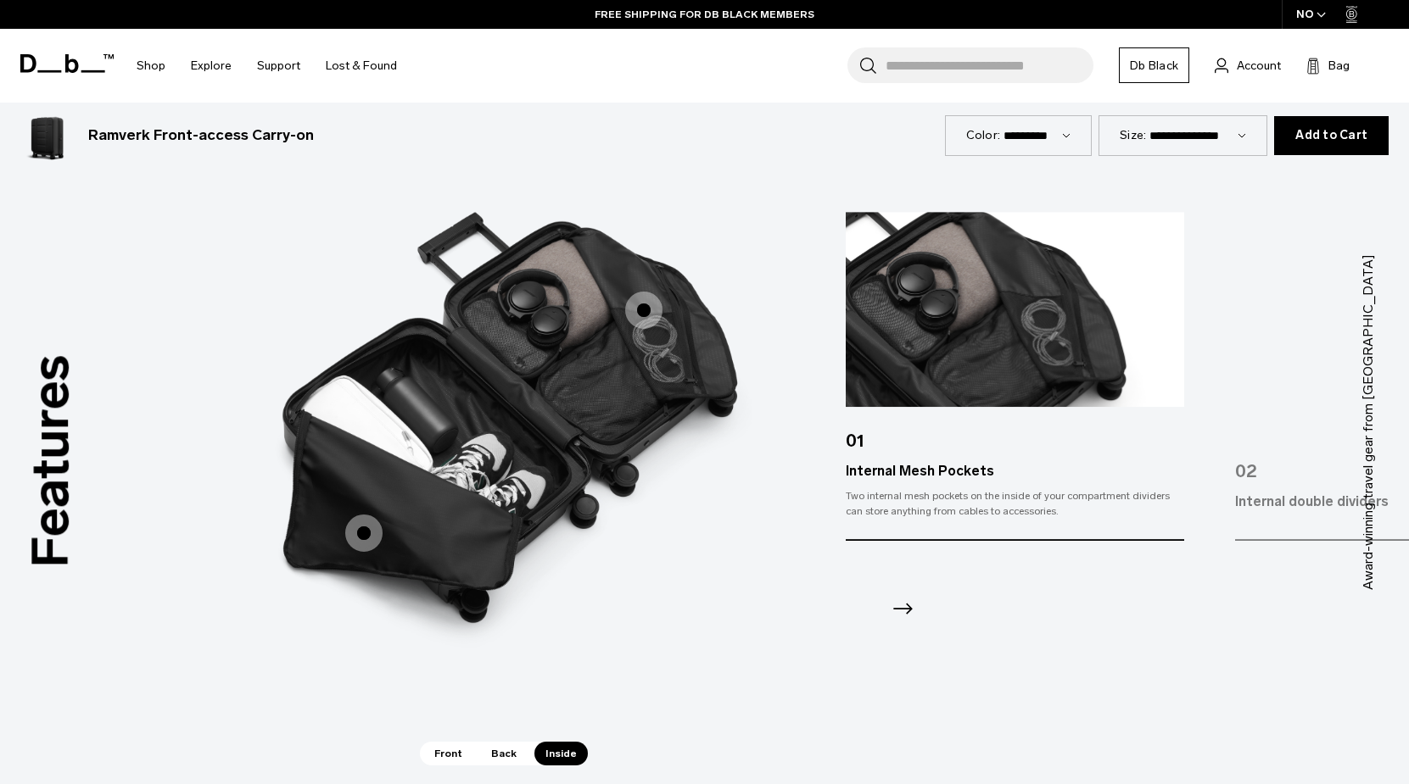
click at [904, 610] on icon "Next slide" at bounding box center [902, 608] width 27 height 27
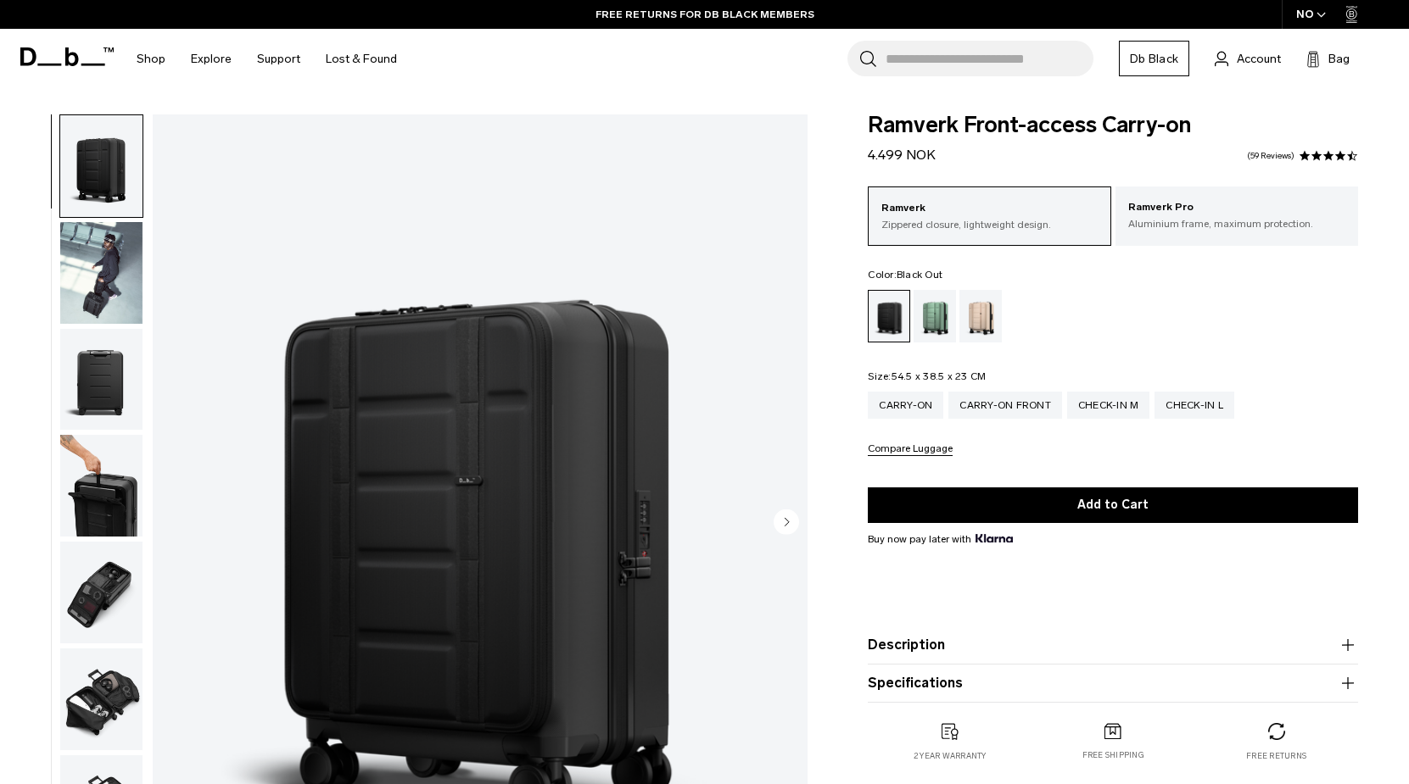
scroll to position [0, 0]
